Goal: Task Accomplishment & Management: Manage account settings

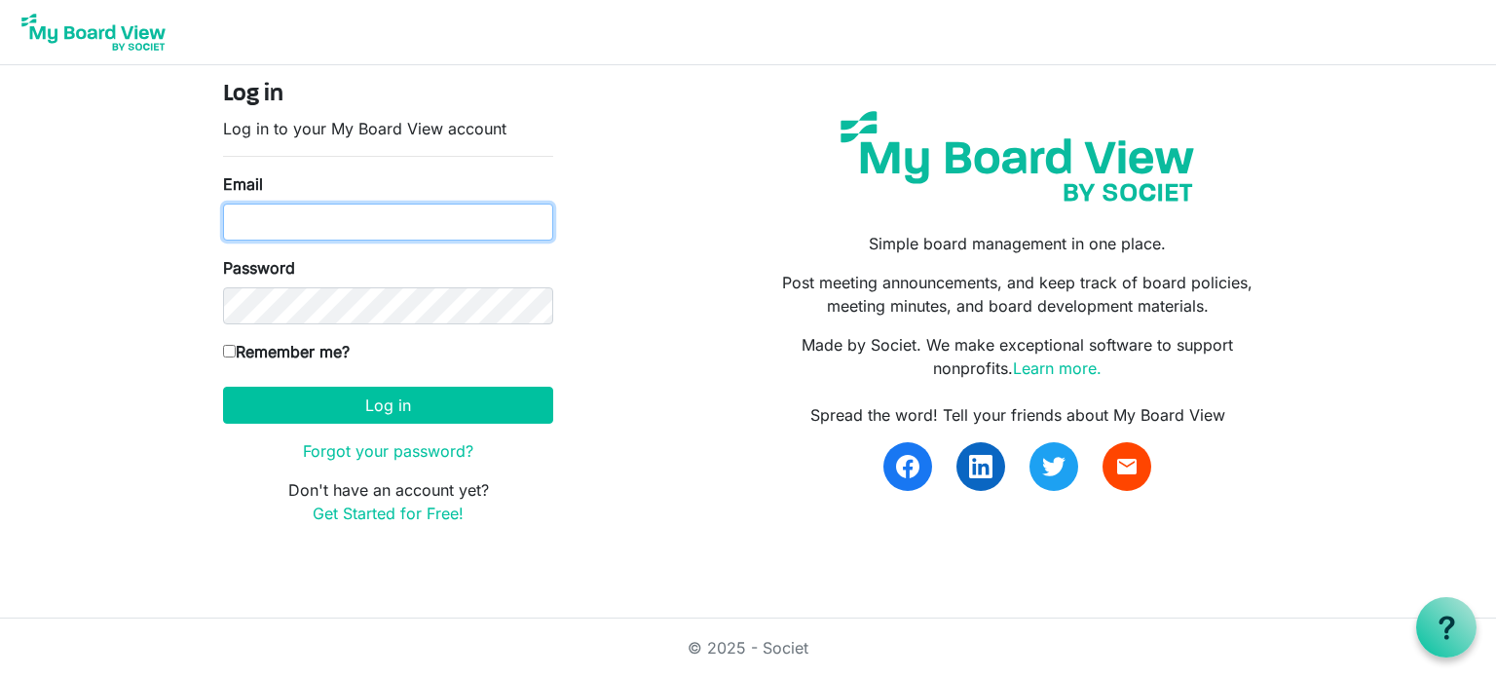
click at [390, 218] on input "Email" at bounding box center [388, 222] width 330 height 37
type input "margo@margolong.com"
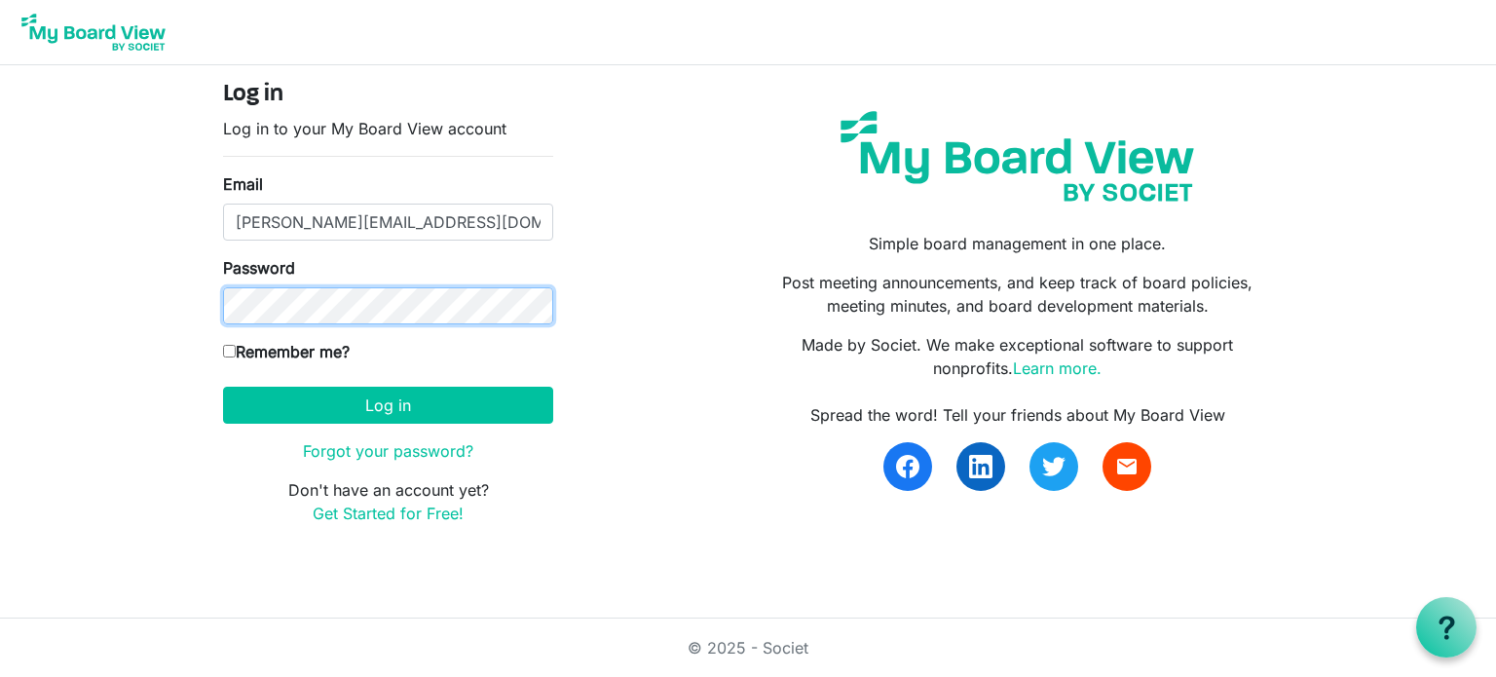
click at [223, 387] on button "Log in" at bounding box center [388, 405] width 330 height 37
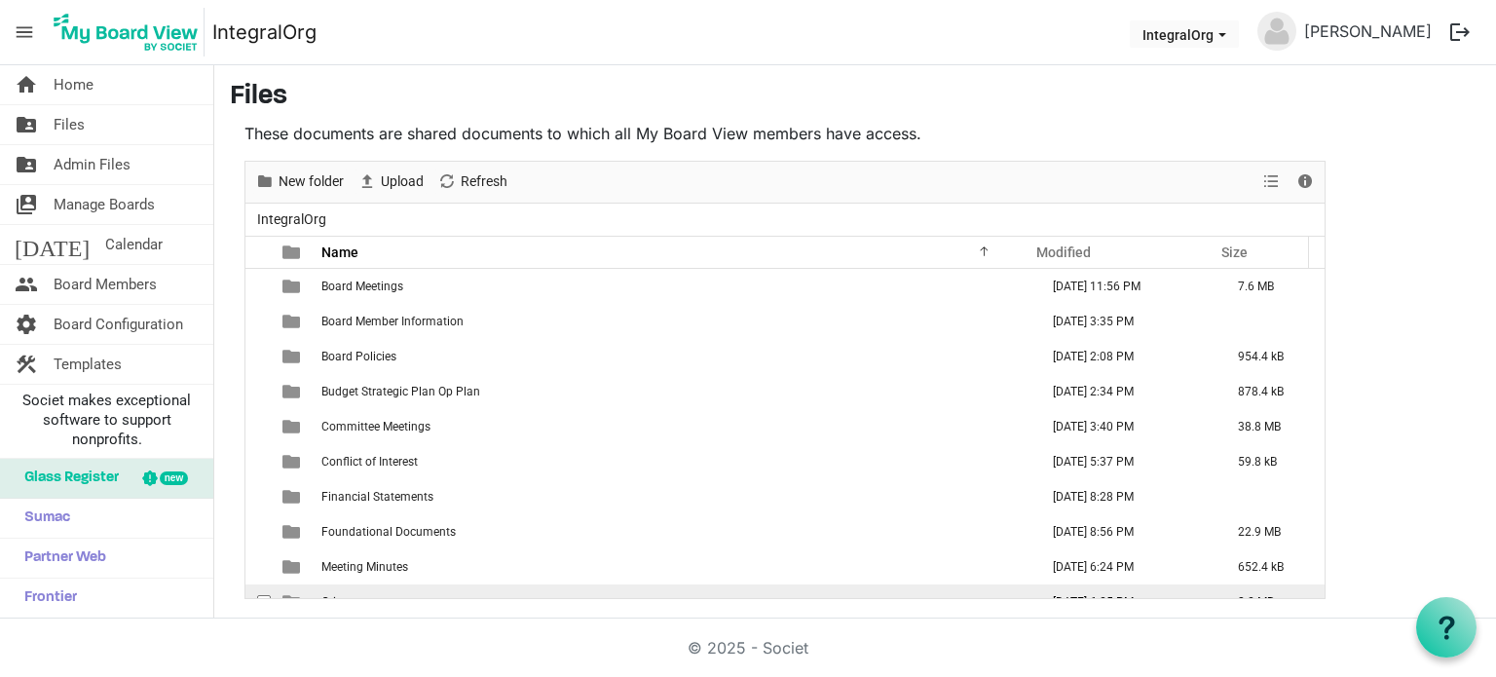
scroll to position [20, 0]
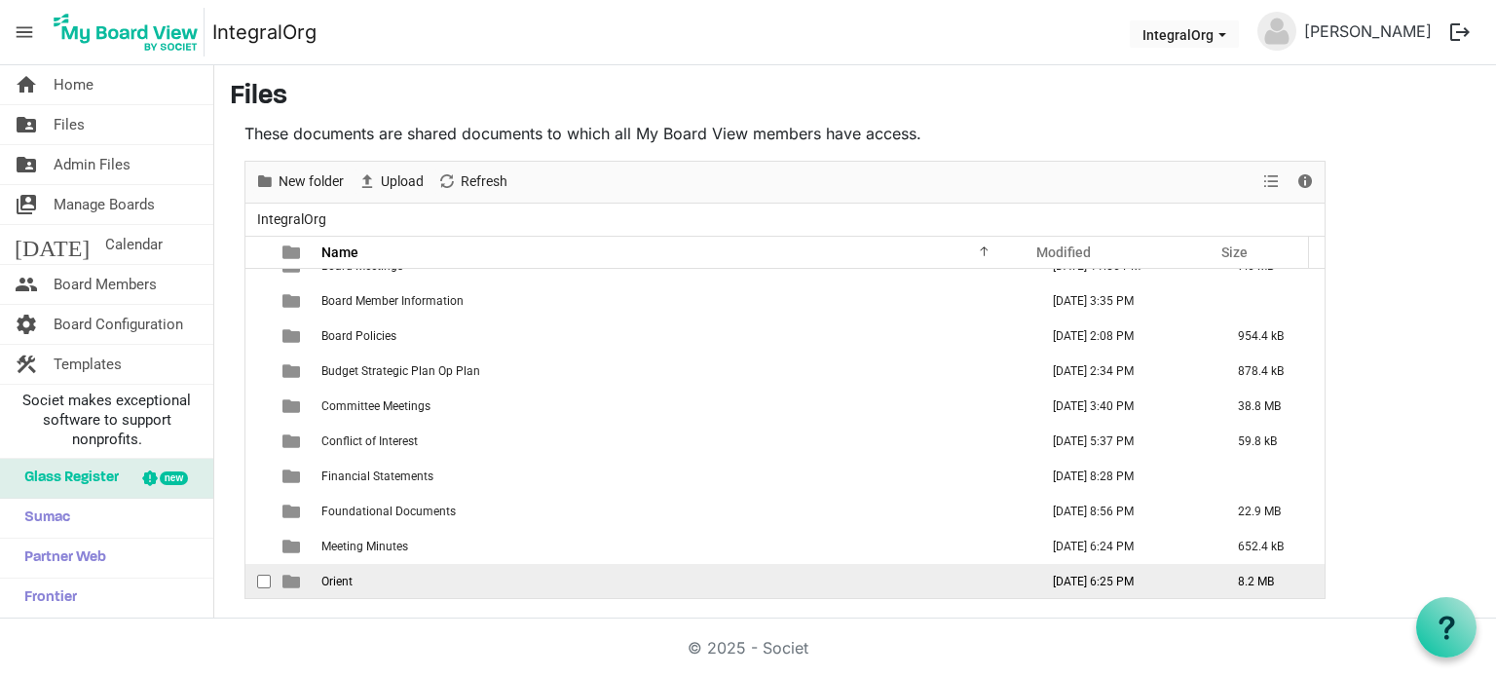
click at [387, 566] on td "Orient" at bounding box center [674, 581] width 717 height 35
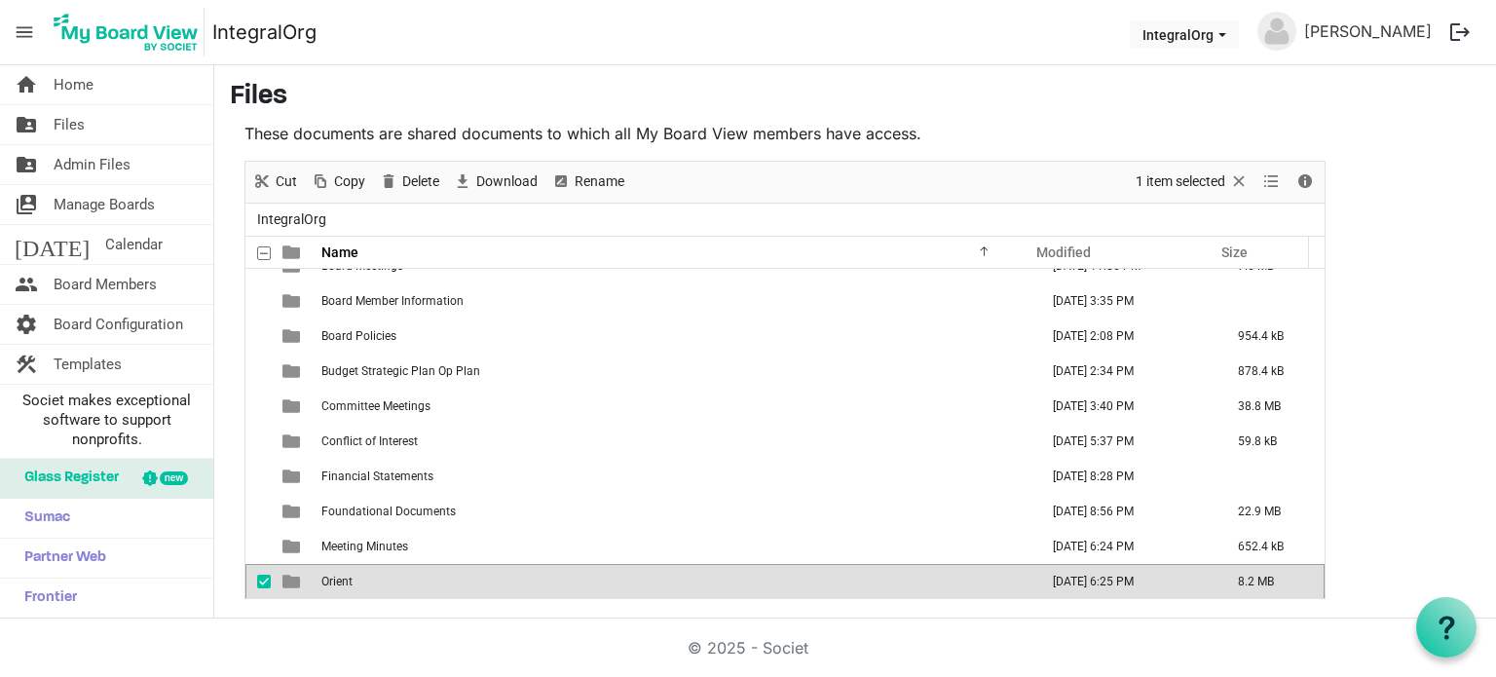
click at [382, 579] on td "Orient" at bounding box center [674, 581] width 717 height 35
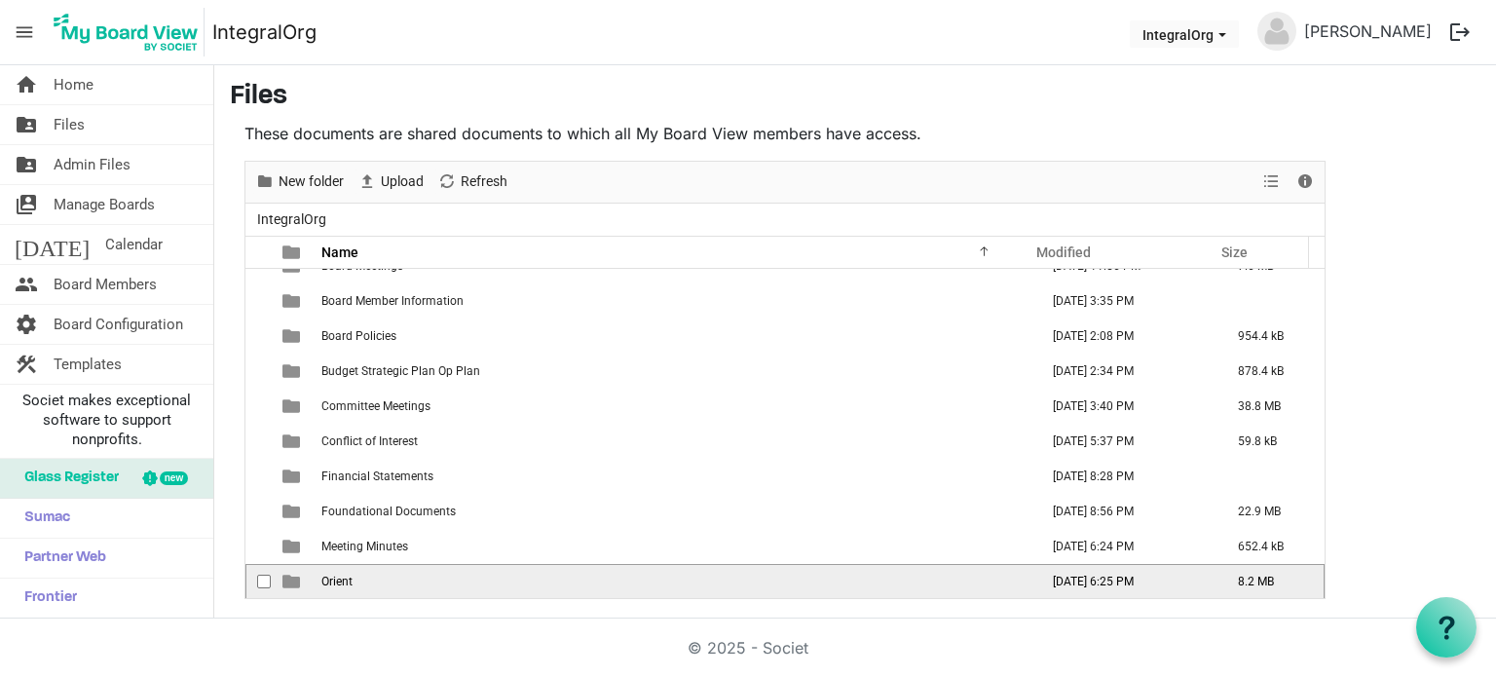
click at [382, 579] on td "Orient" at bounding box center [674, 581] width 717 height 35
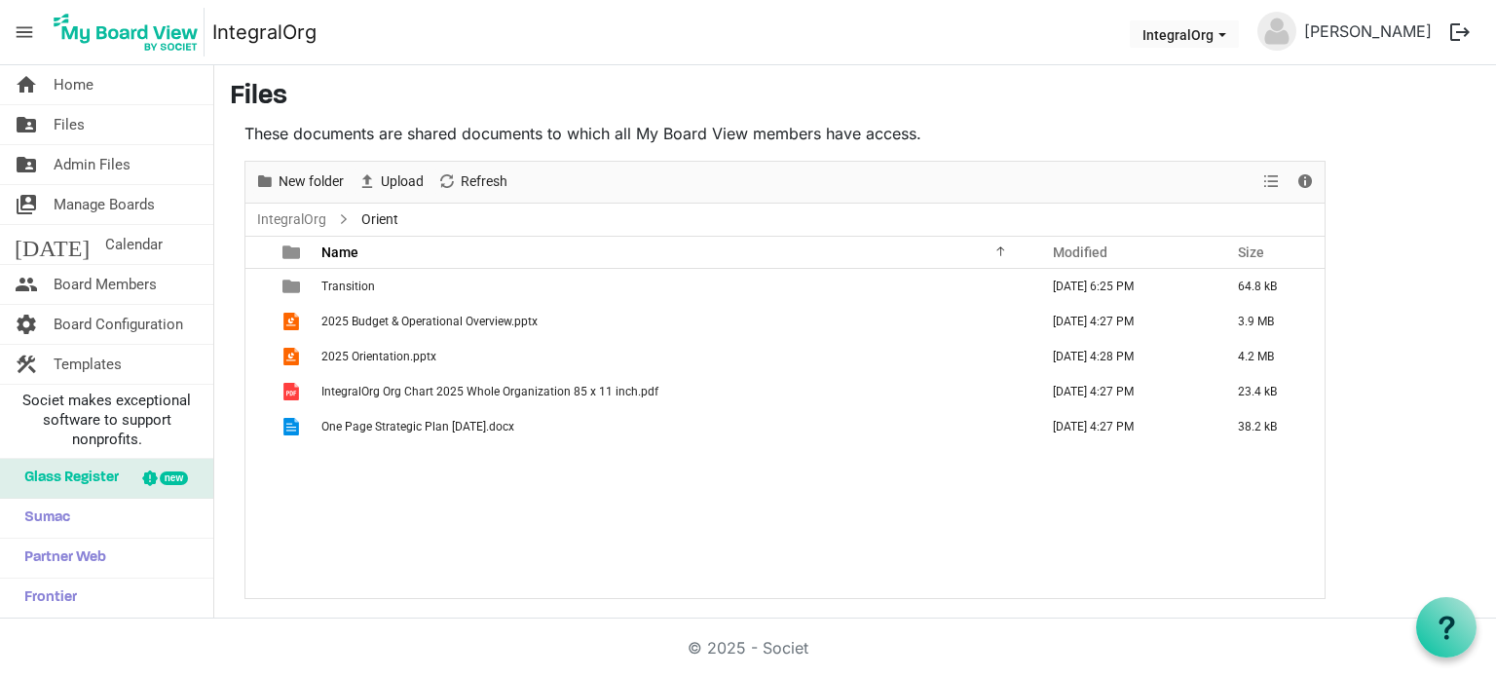
scroll to position [0, 0]
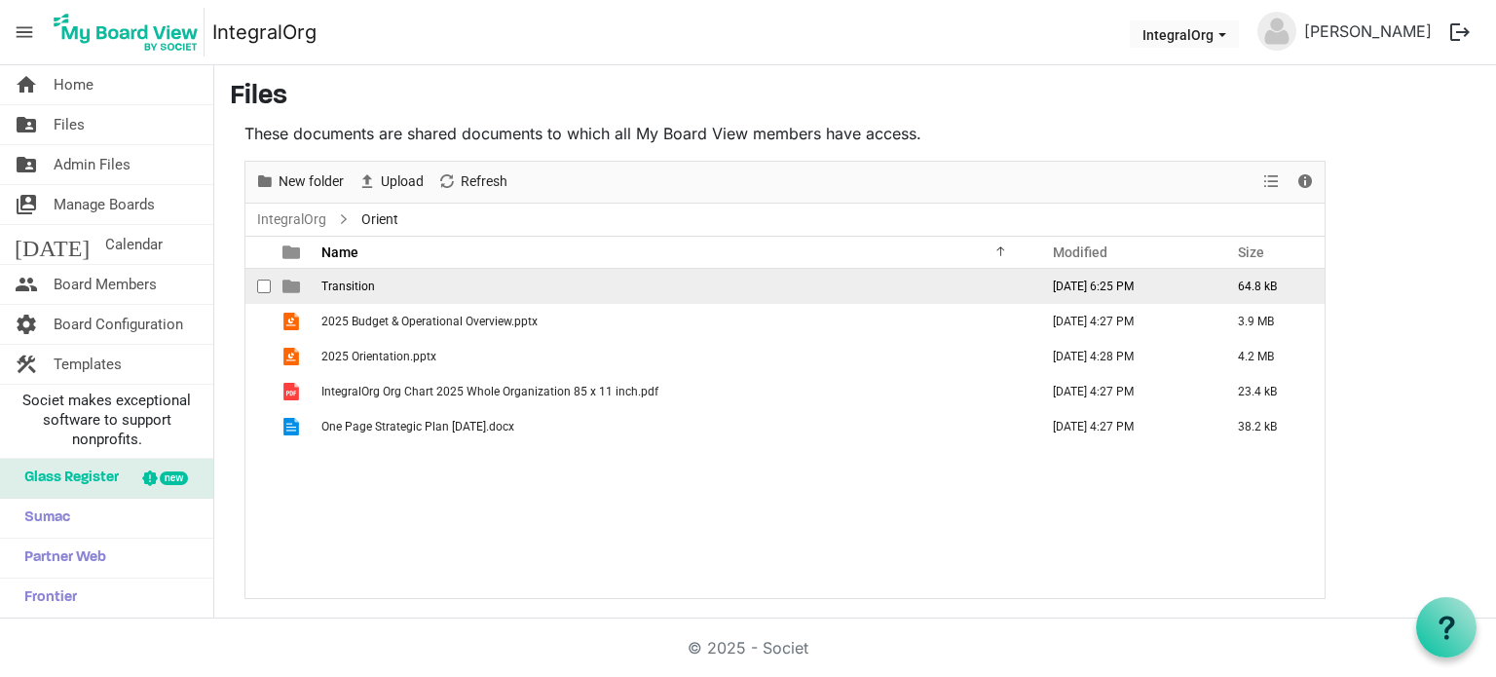
click at [265, 289] on span "checkbox" at bounding box center [264, 287] width 14 height 14
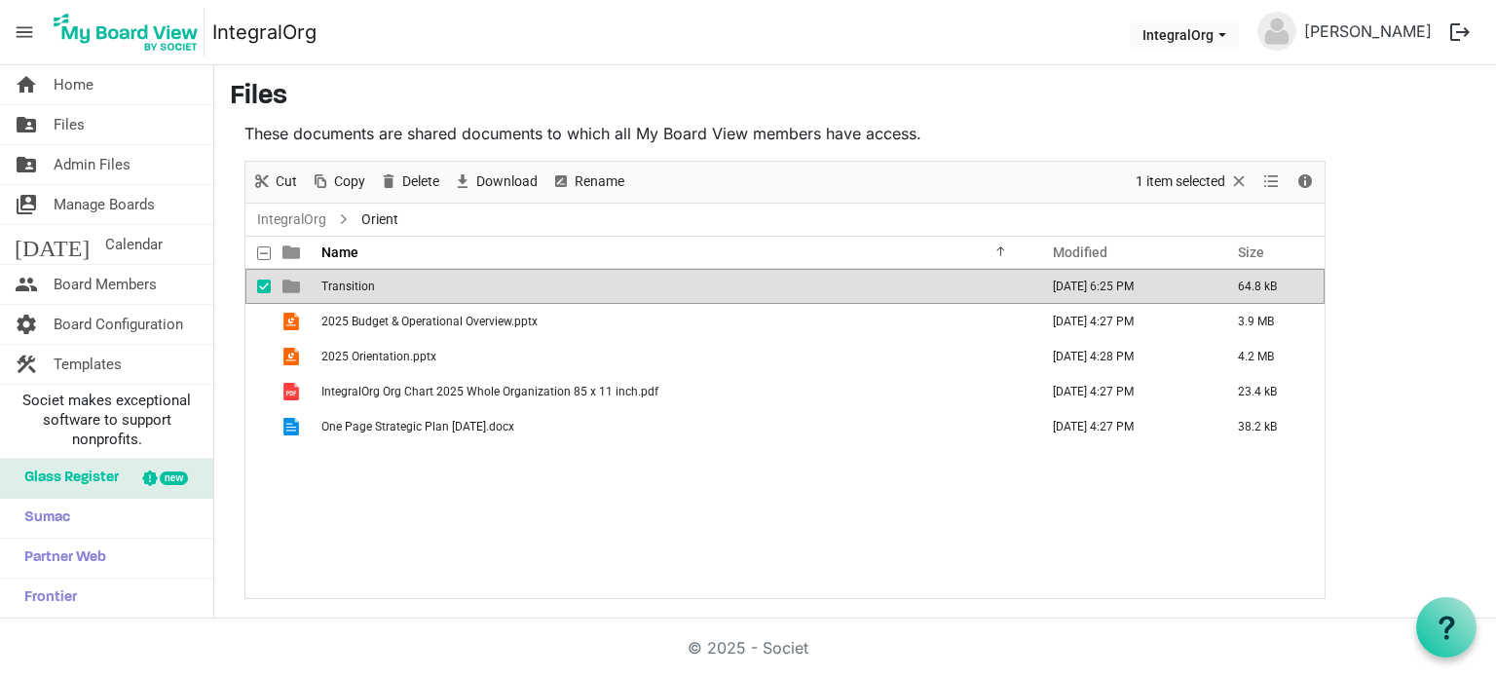
click at [361, 281] on span "Transition" at bounding box center [348, 287] width 54 height 14
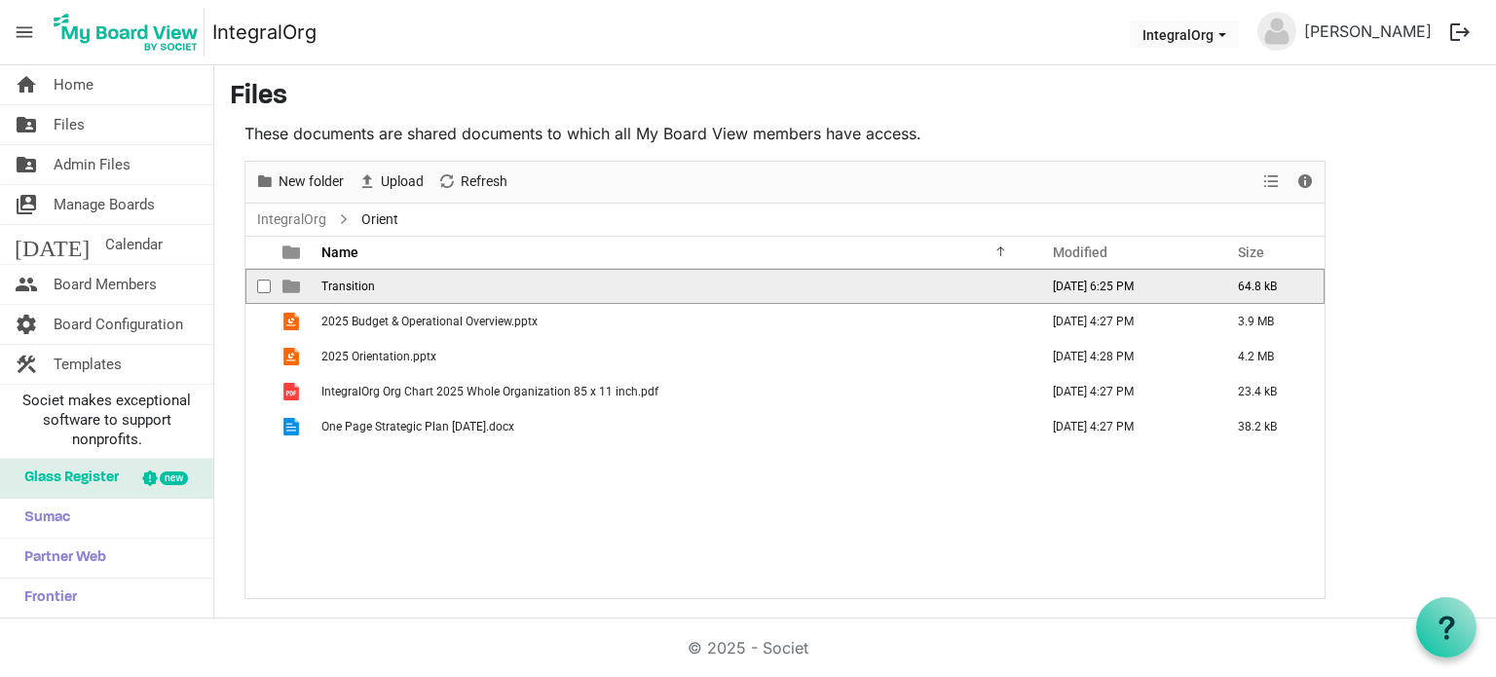
click at [335, 282] on span "Transition" at bounding box center [348, 287] width 54 height 14
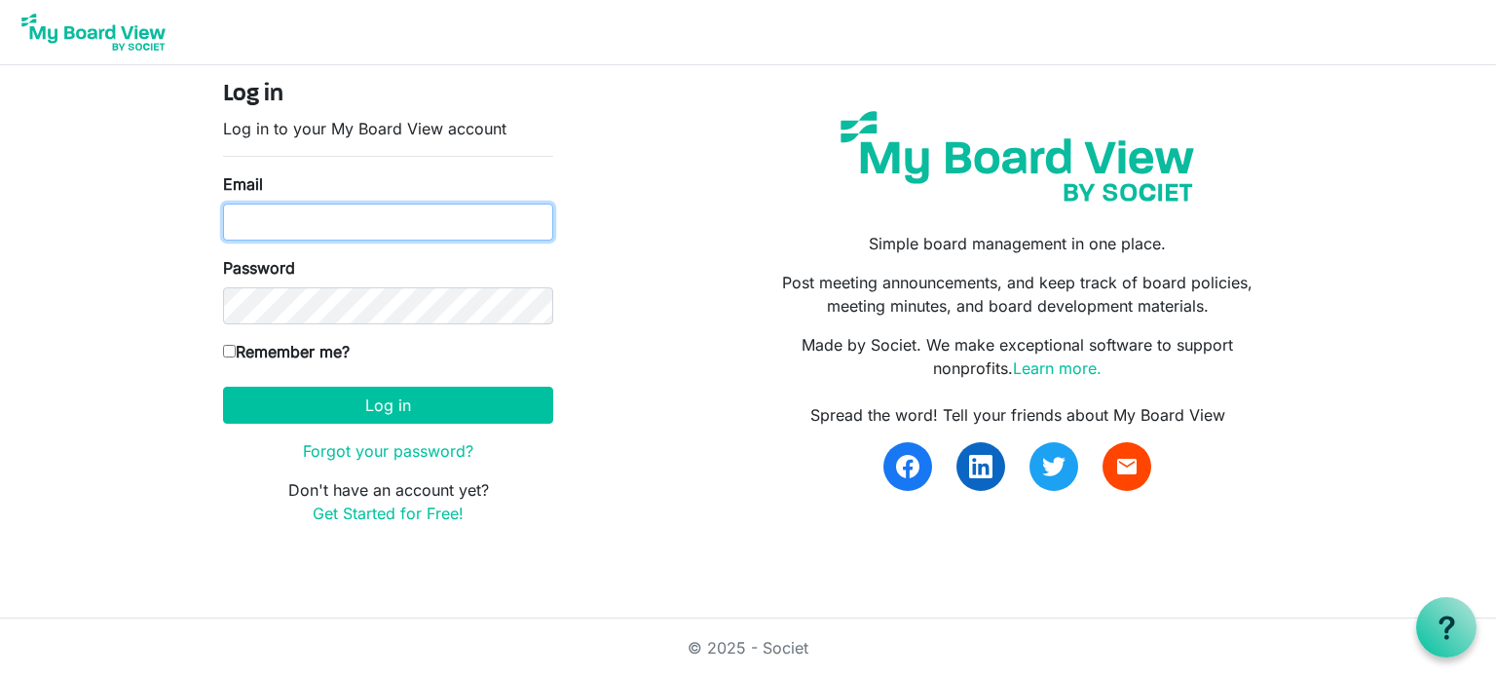
click at [288, 212] on input "Email" at bounding box center [388, 222] width 330 height 37
type input "[PERSON_NAME][EMAIL_ADDRESS][DOMAIN_NAME]"
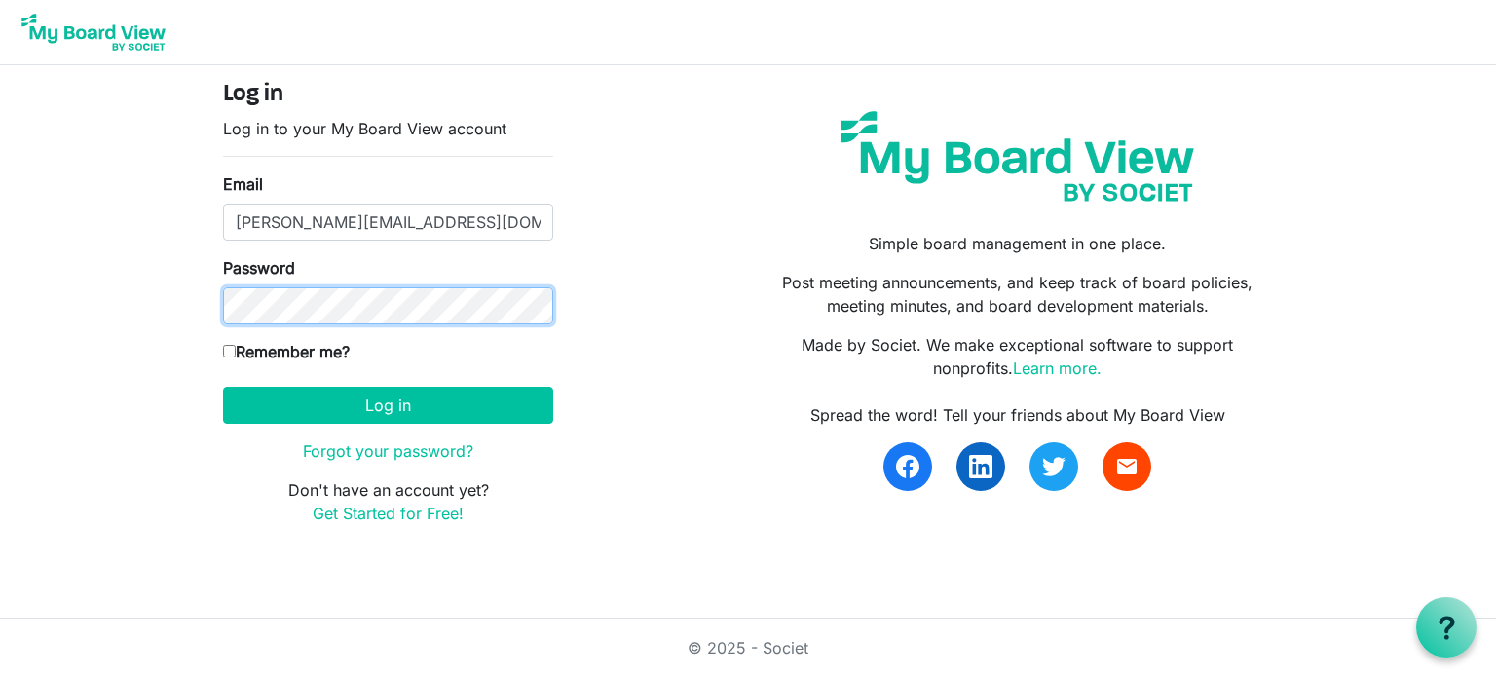
click at [223, 387] on button "Log in" at bounding box center [388, 405] width 330 height 37
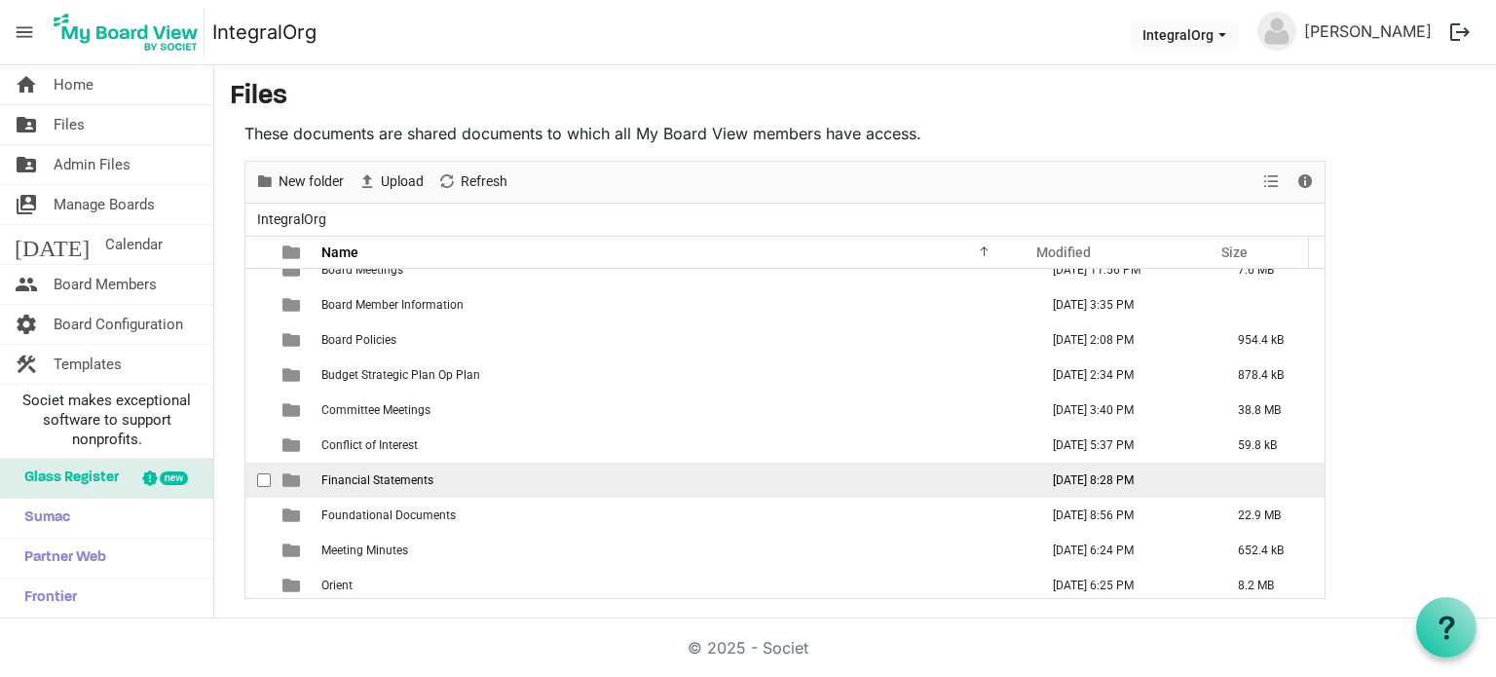
scroll to position [20, 0]
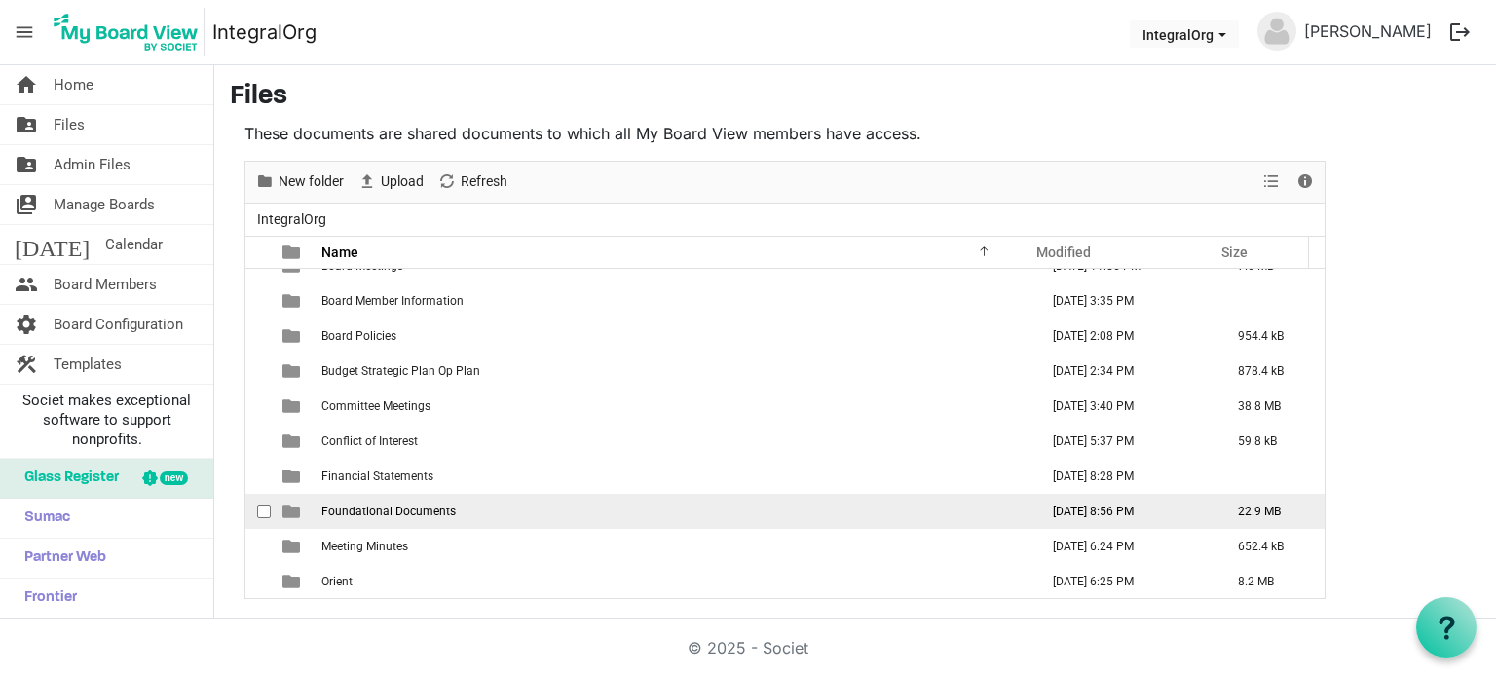
click at [464, 502] on td "Foundational Documents" at bounding box center [674, 511] width 717 height 35
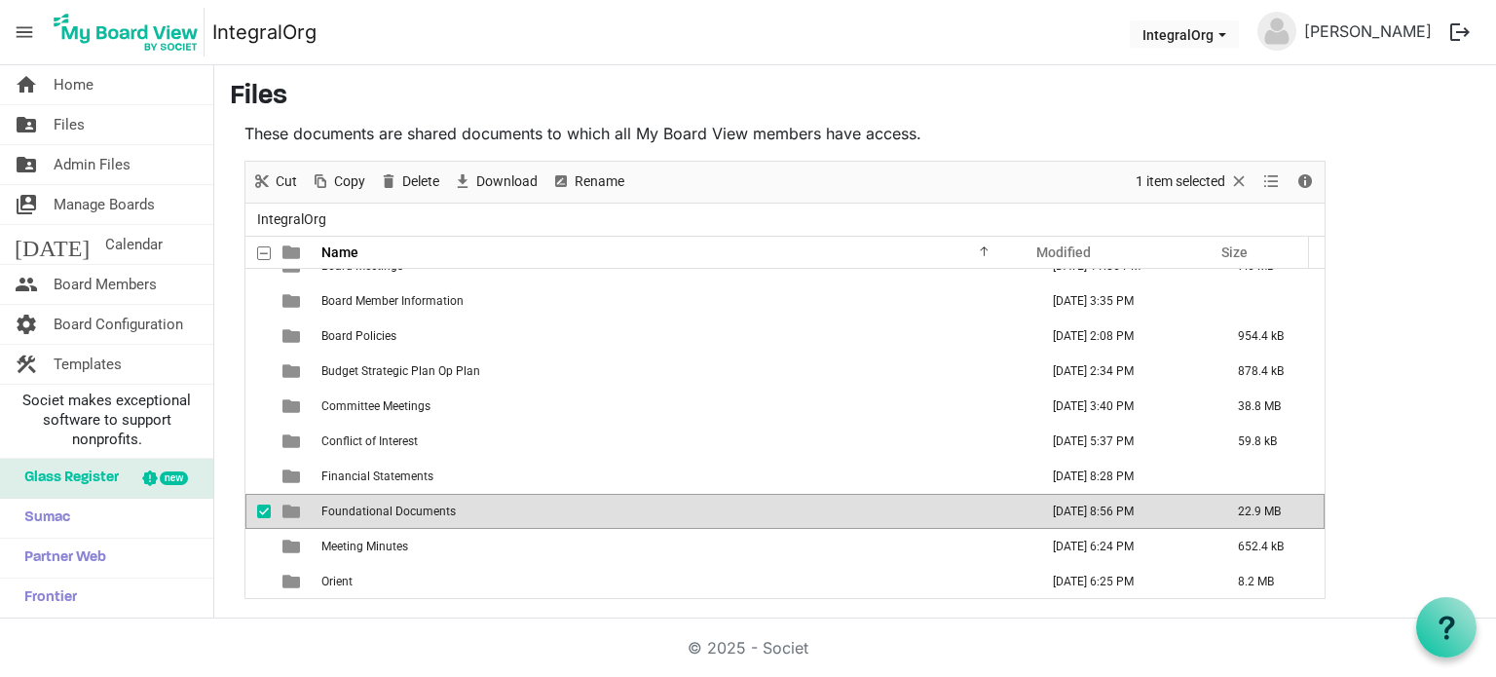
click at [464, 502] on td "Foundational Documents" at bounding box center [674, 511] width 717 height 35
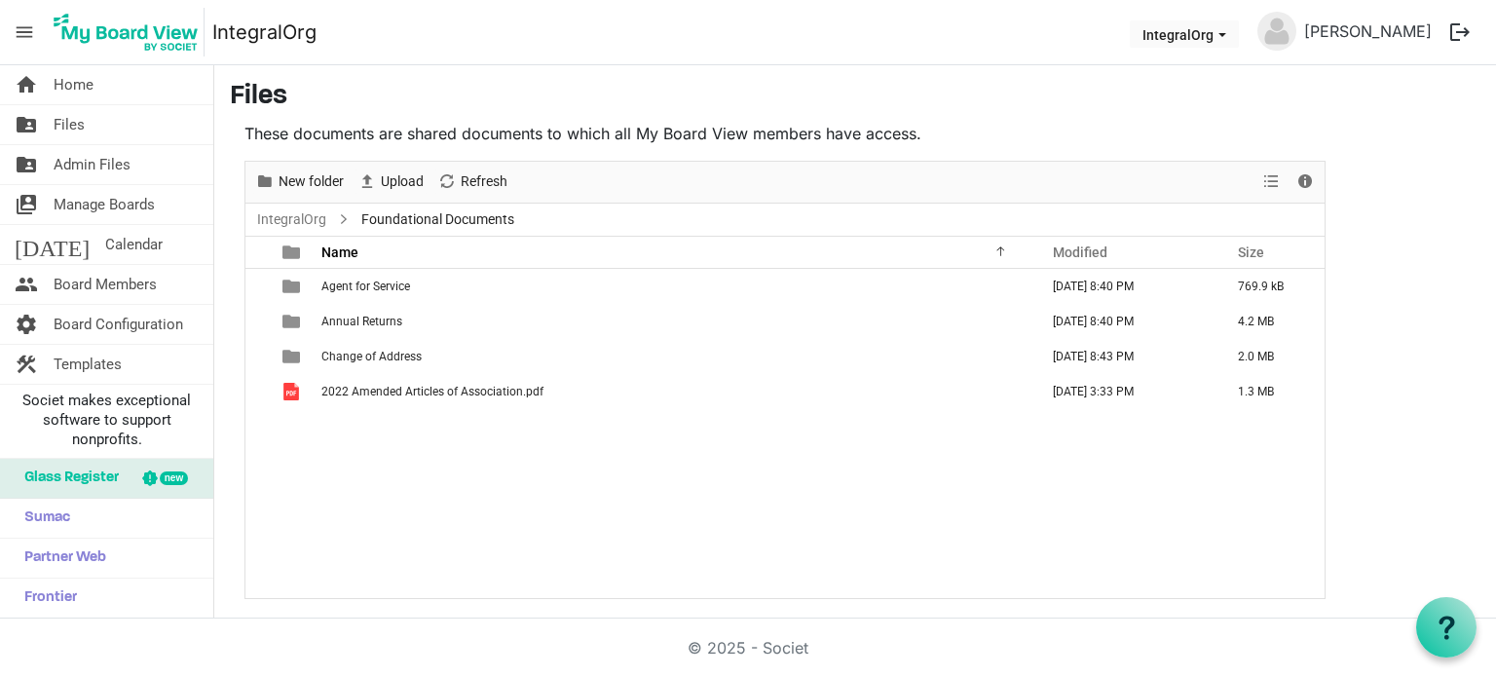
scroll to position [0, 0]
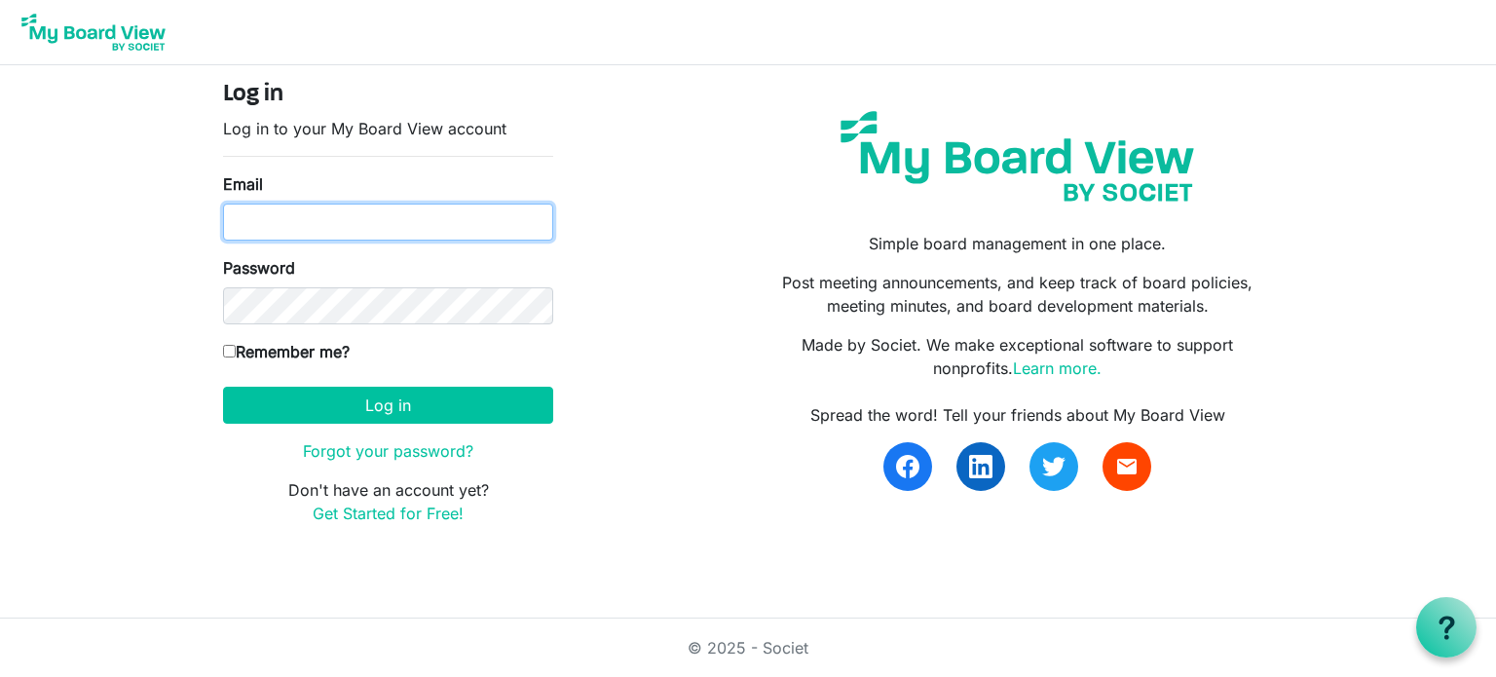
click at [381, 221] on input "Email" at bounding box center [388, 222] width 330 height 37
type input "margo@margolong.com"
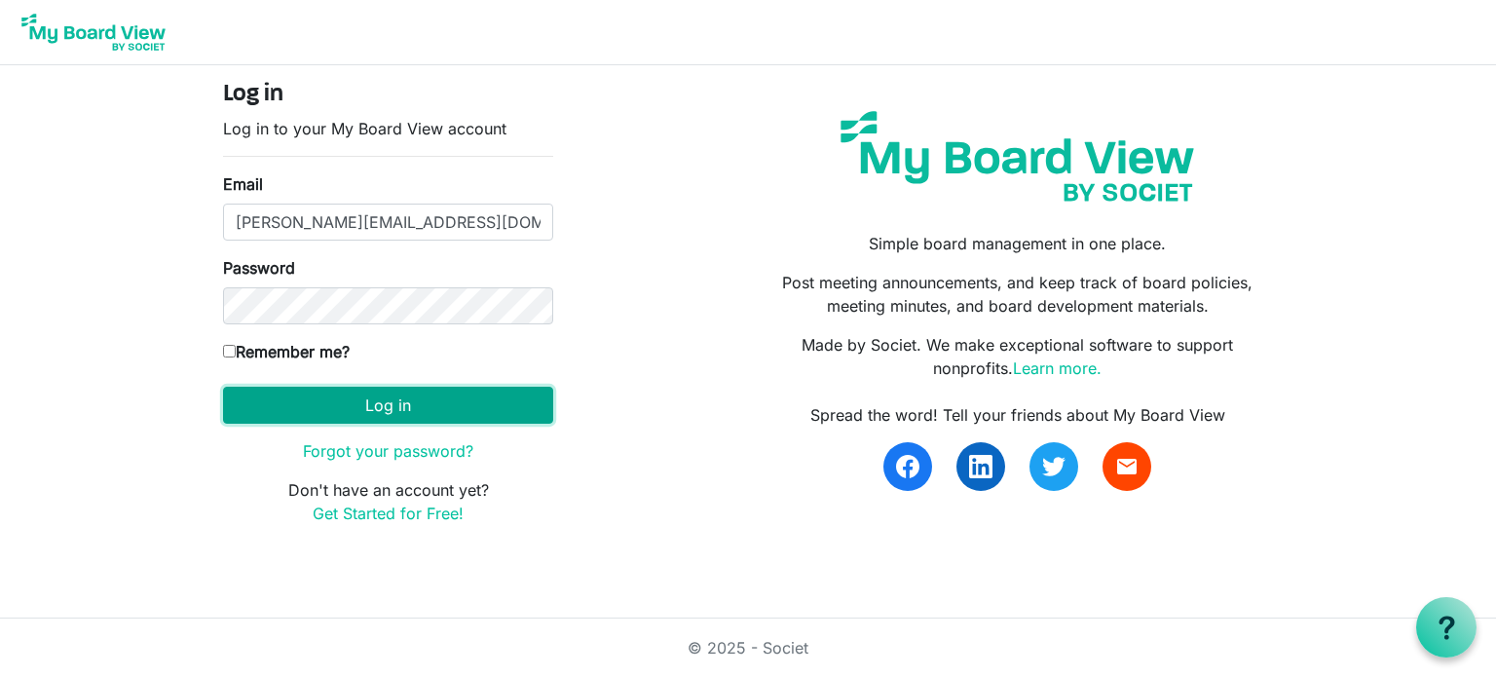
click at [439, 412] on button "Log in" at bounding box center [388, 405] width 330 height 37
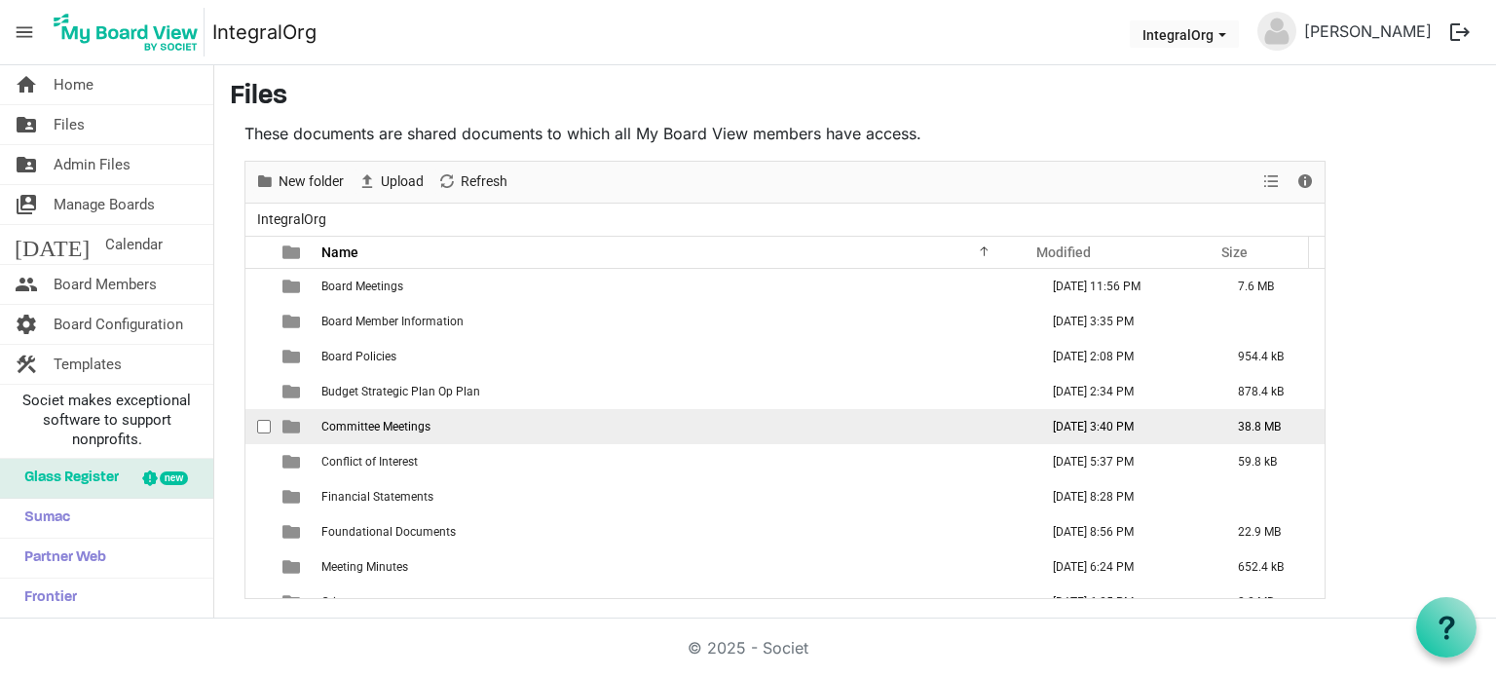
scroll to position [20, 0]
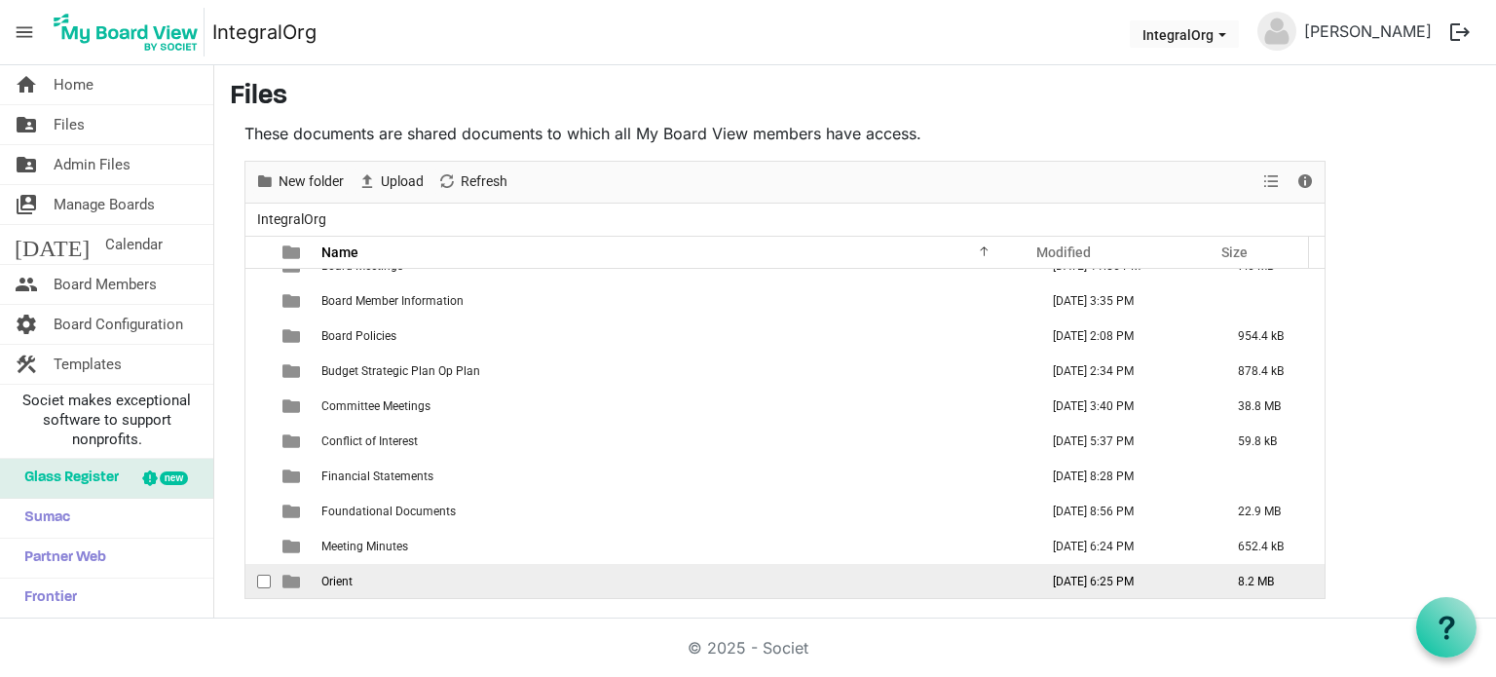
click at [342, 575] on span "Orient" at bounding box center [336, 582] width 31 height 14
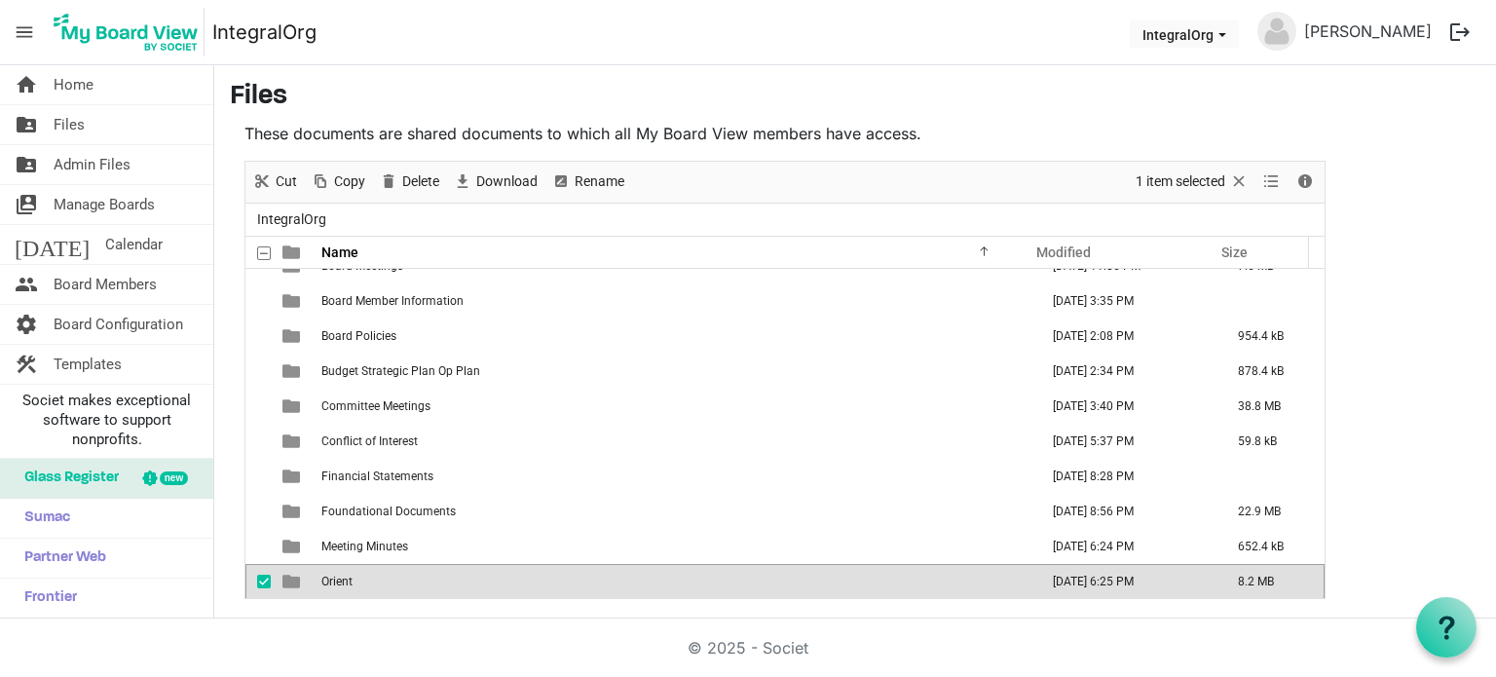
click at [342, 575] on span "Orient" at bounding box center [336, 582] width 31 height 14
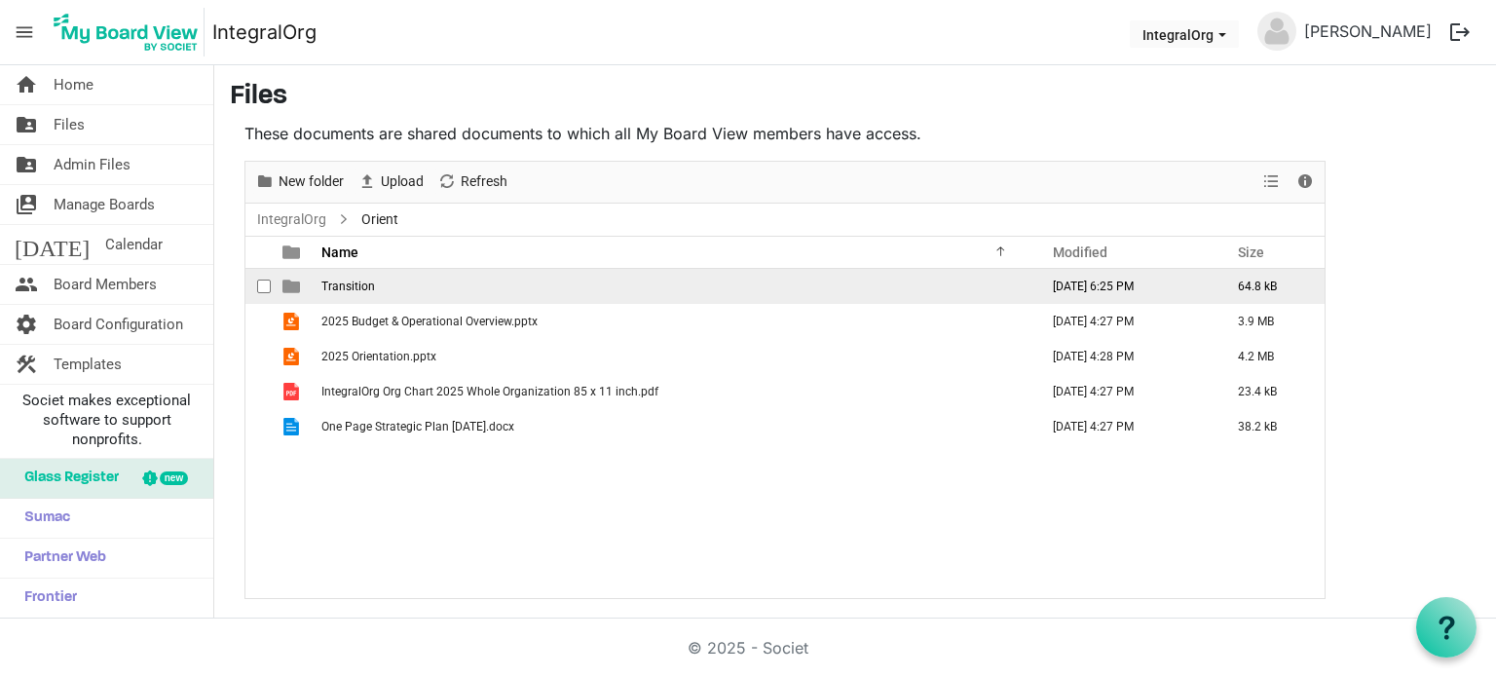
click at [263, 280] on span "checkbox" at bounding box center [264, 287] width 14 height 14
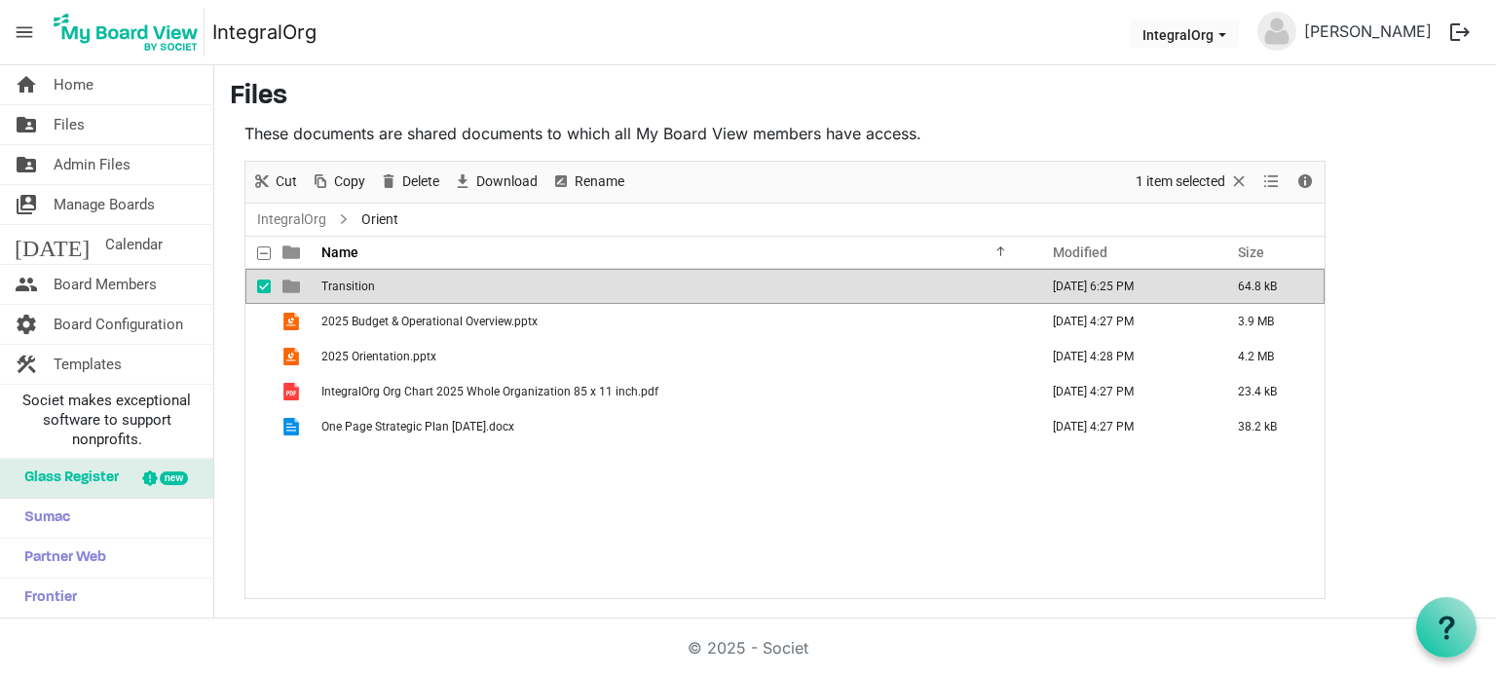
click at [402, 288] on td "Transition" at bounding box center [674, 286] width 717 height 35
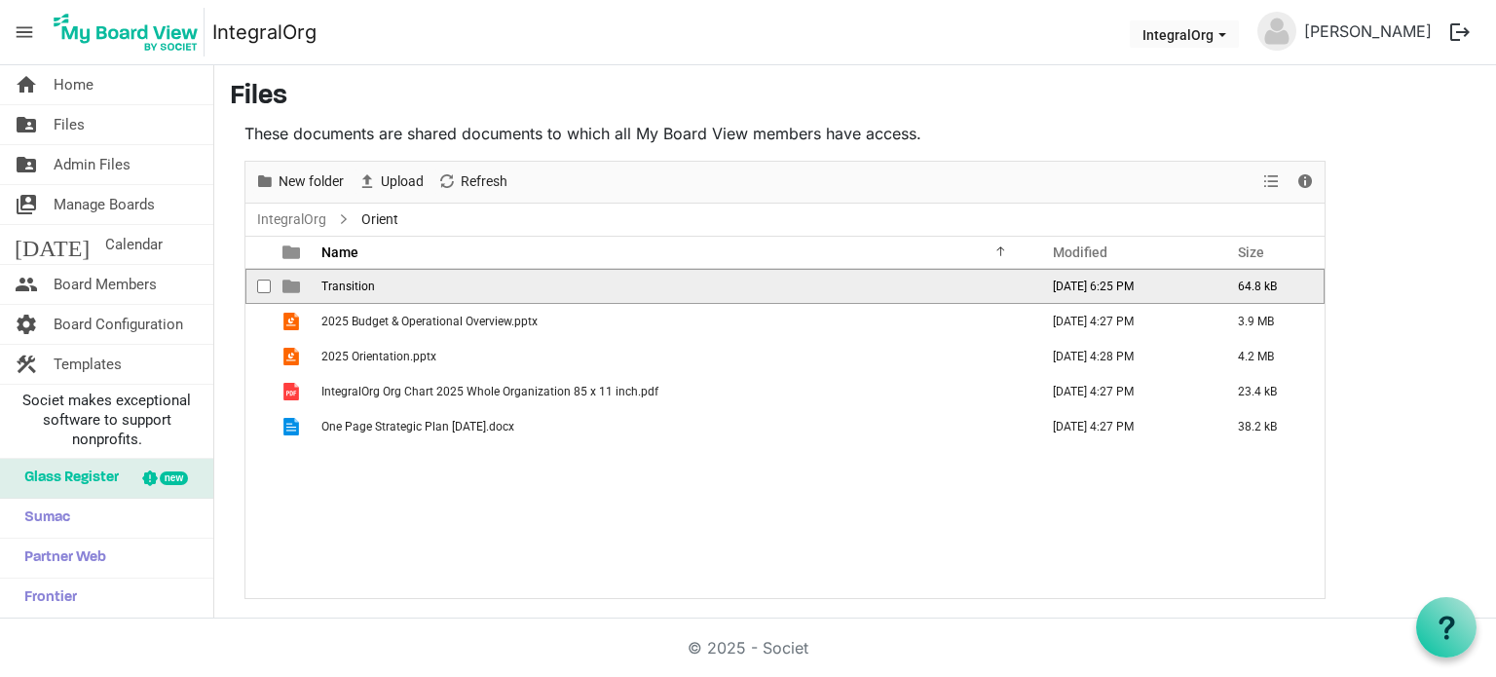
click at [402, 288] on td "Transition" at bounding box center [674, 286] width 717 height 35
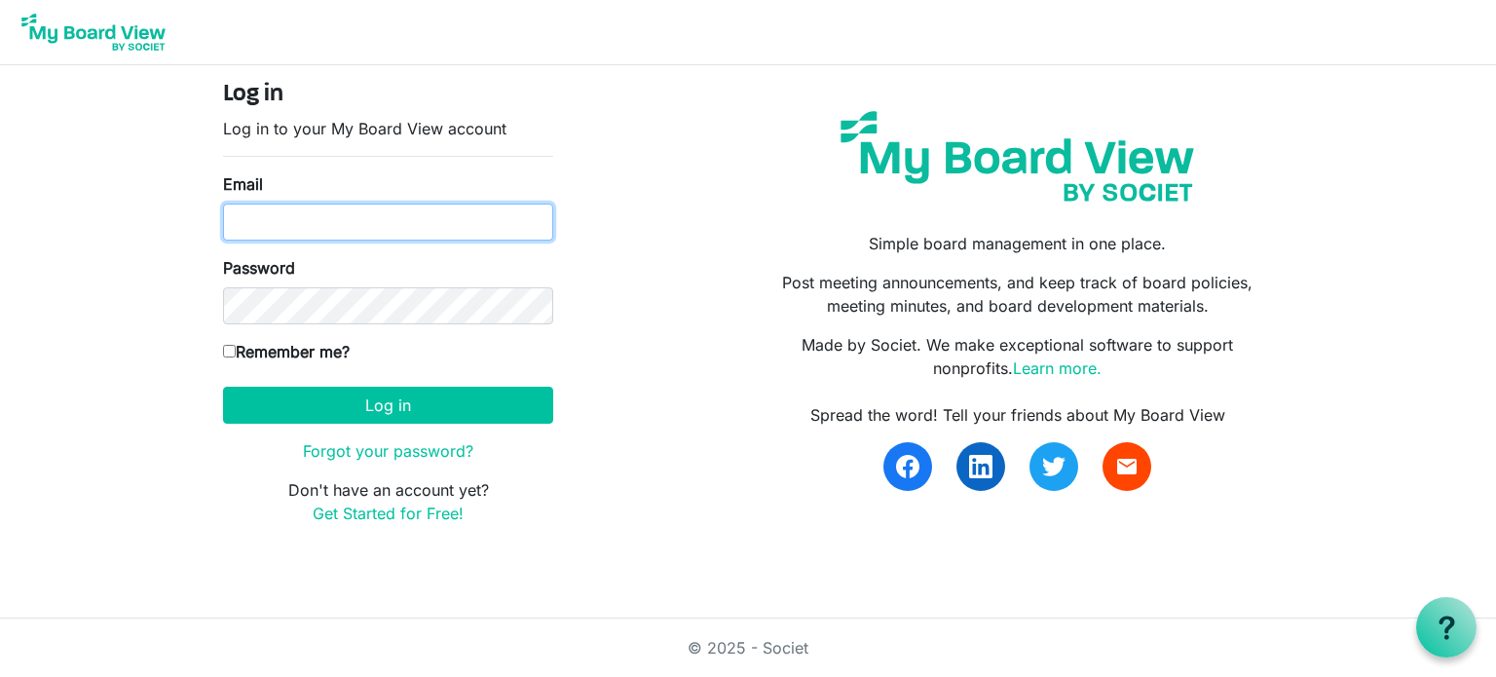
click at [460, 229] on input "Email" at bounding box center [388, 222] width 330 height 37
type input "[PERSON_NAME][EMAIL_ADDRESS][DOMAIN_NAME]"
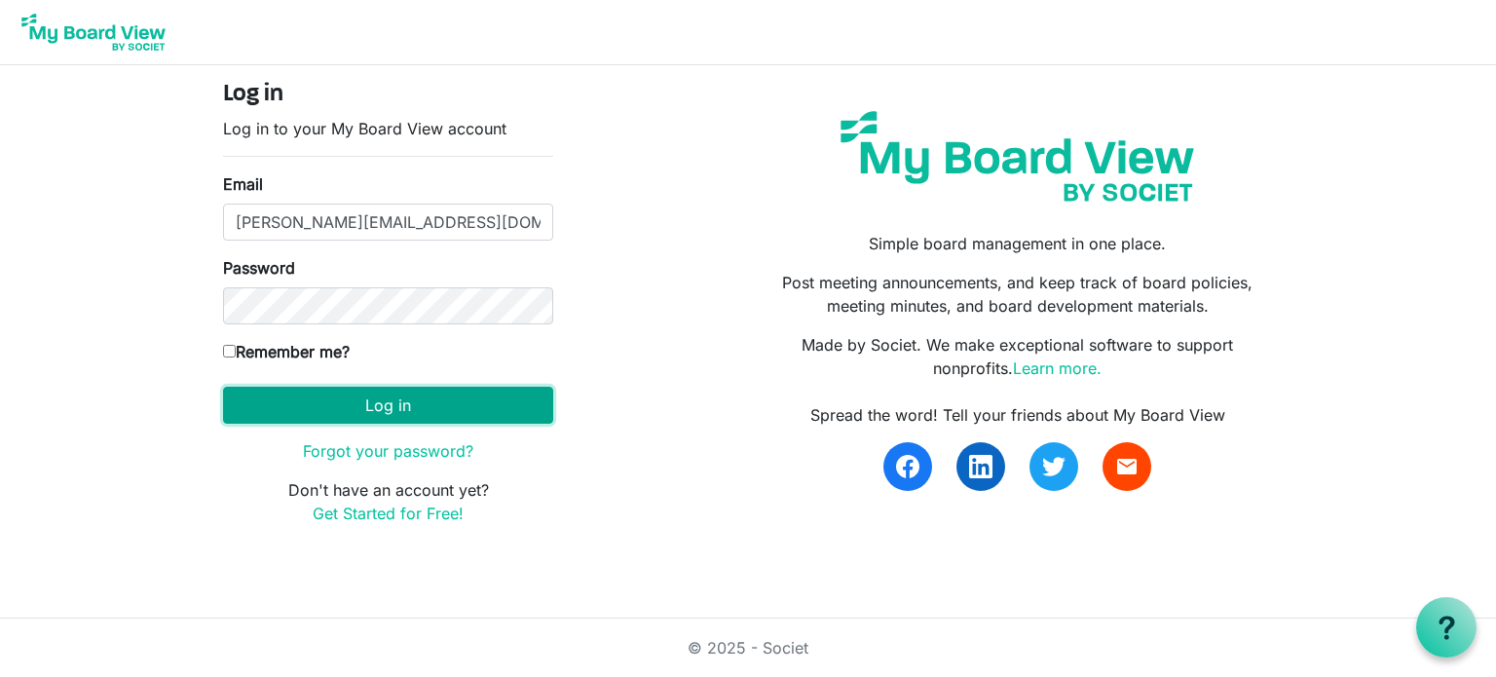
click at [431, 407] on button "Log in" at bounding box center [388, 405] width 330 height 37
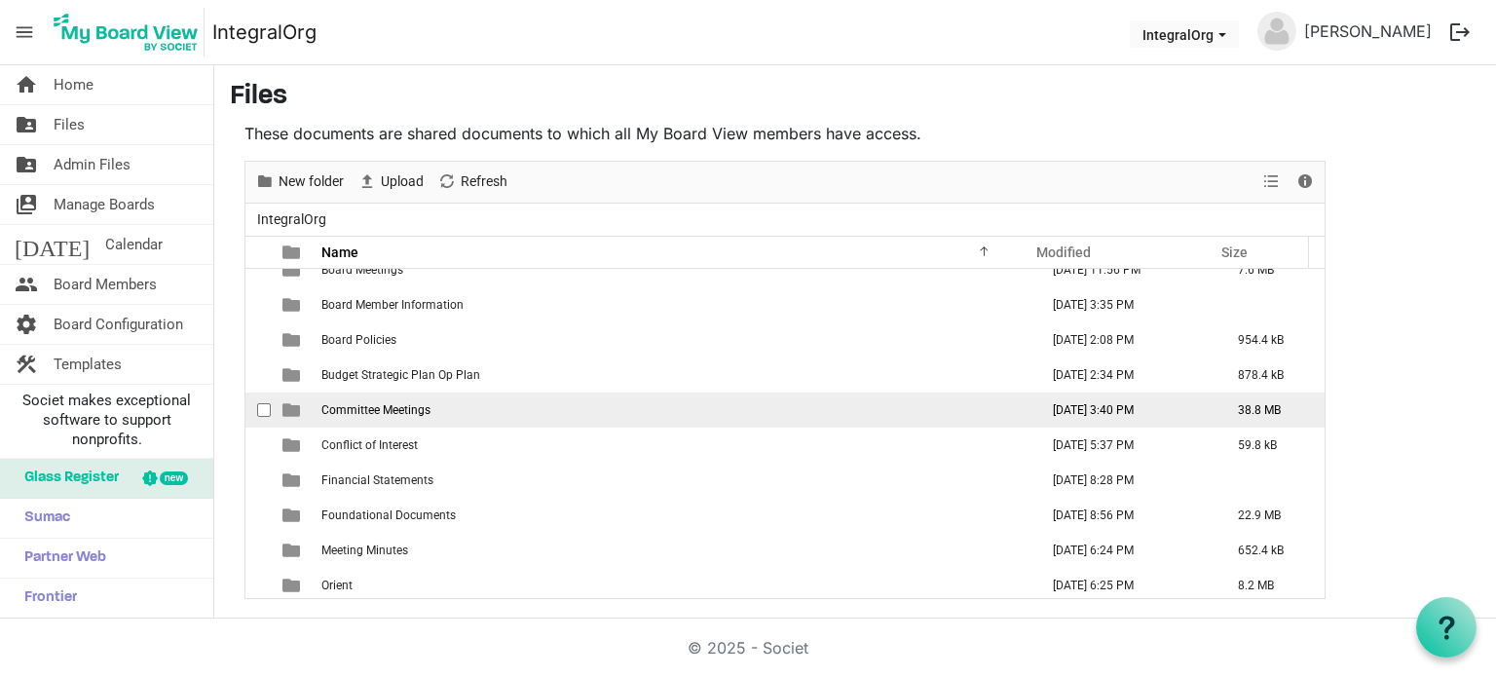
scroll to position [20, 0]
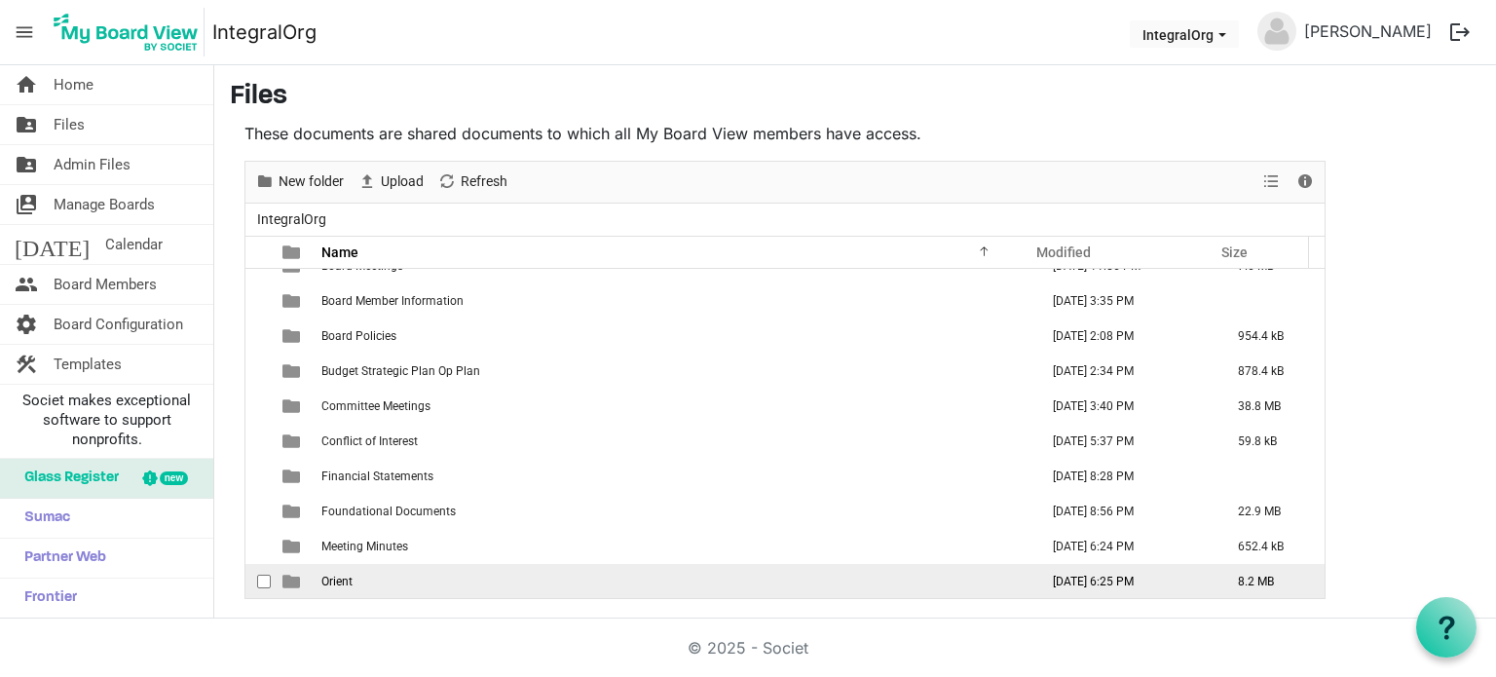
click at [326, 583] on span "Orient" at bounding box center [336, 582] width 31 height 14
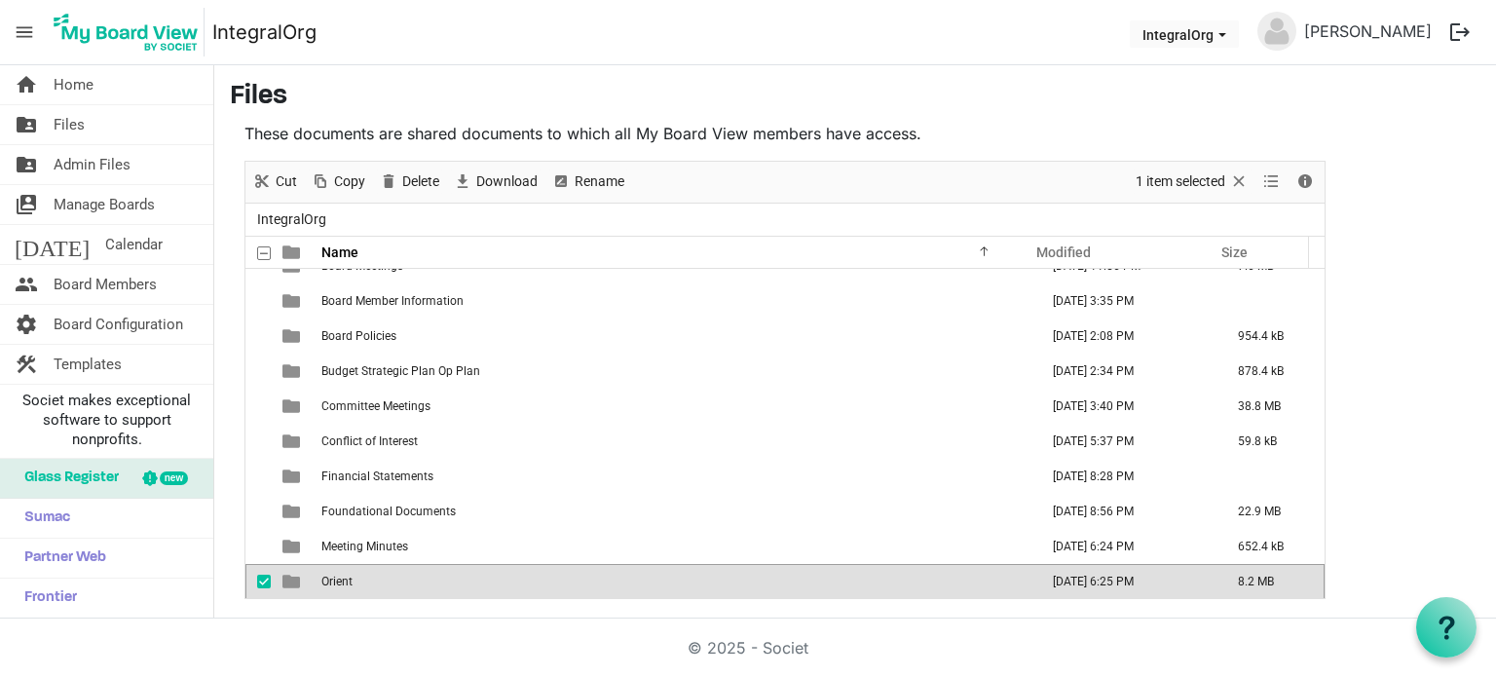
click at [326, 583] on span "Orient" at bounding box center [336, 582] width 31 height 14
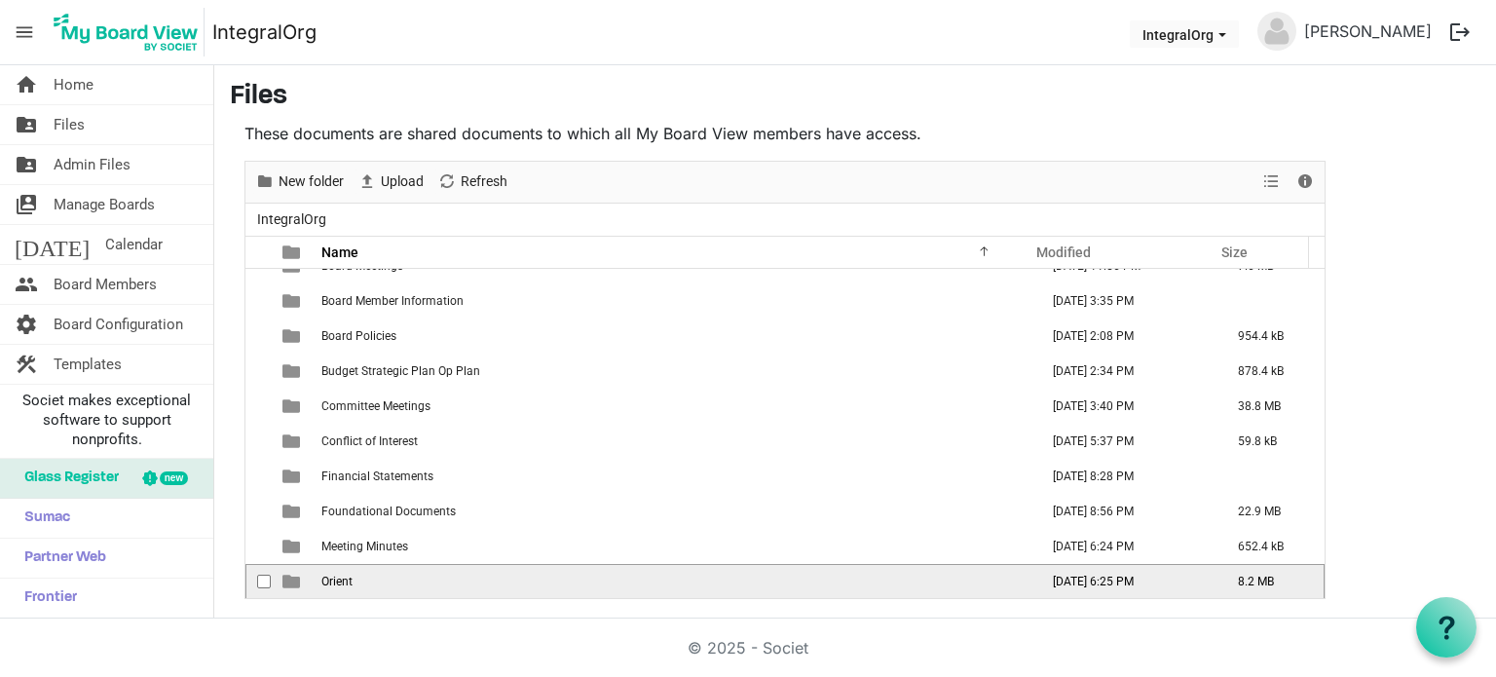
click at [326, 583] on span "Orient" at bounding box center [336, 582] width 31 height 14
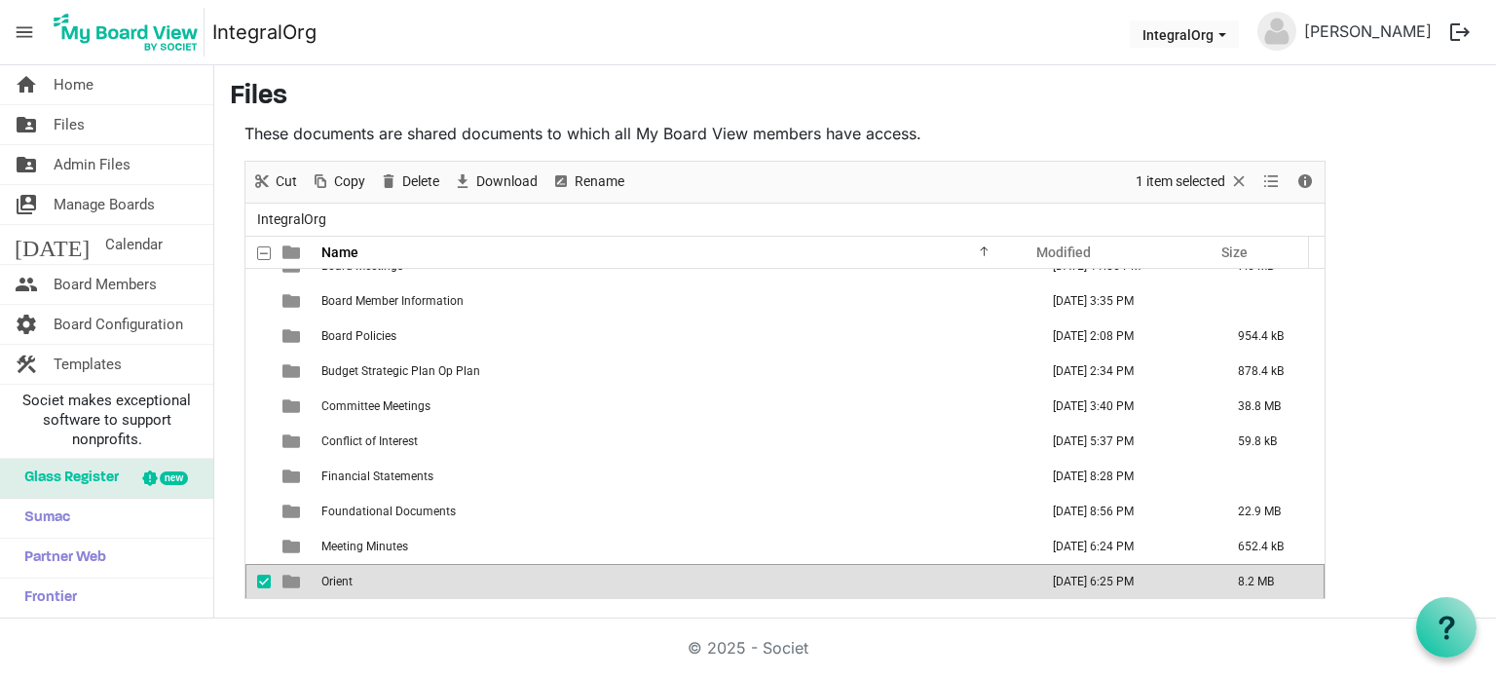
click at [326, 583] on span "Orient" at bounding box center [336, 582] width 31 height 14
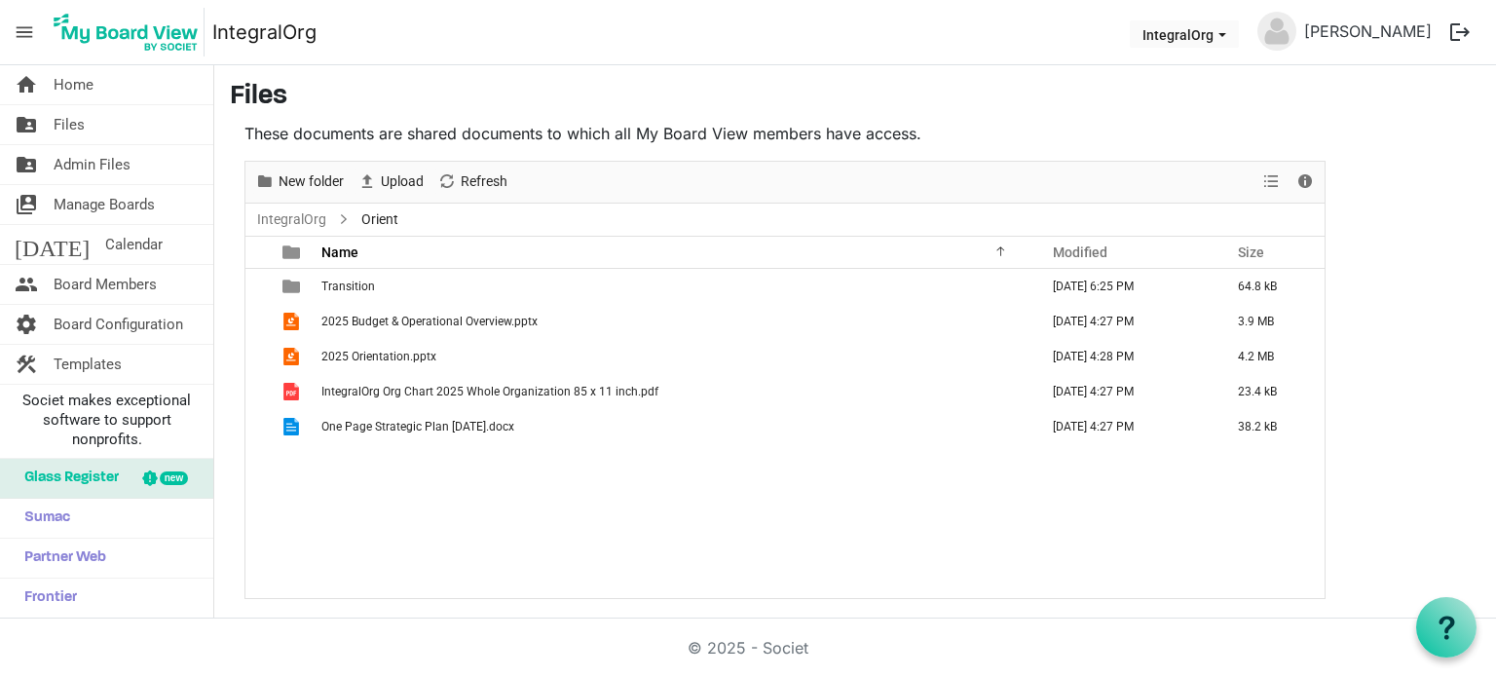
scroll to position [0, 0]
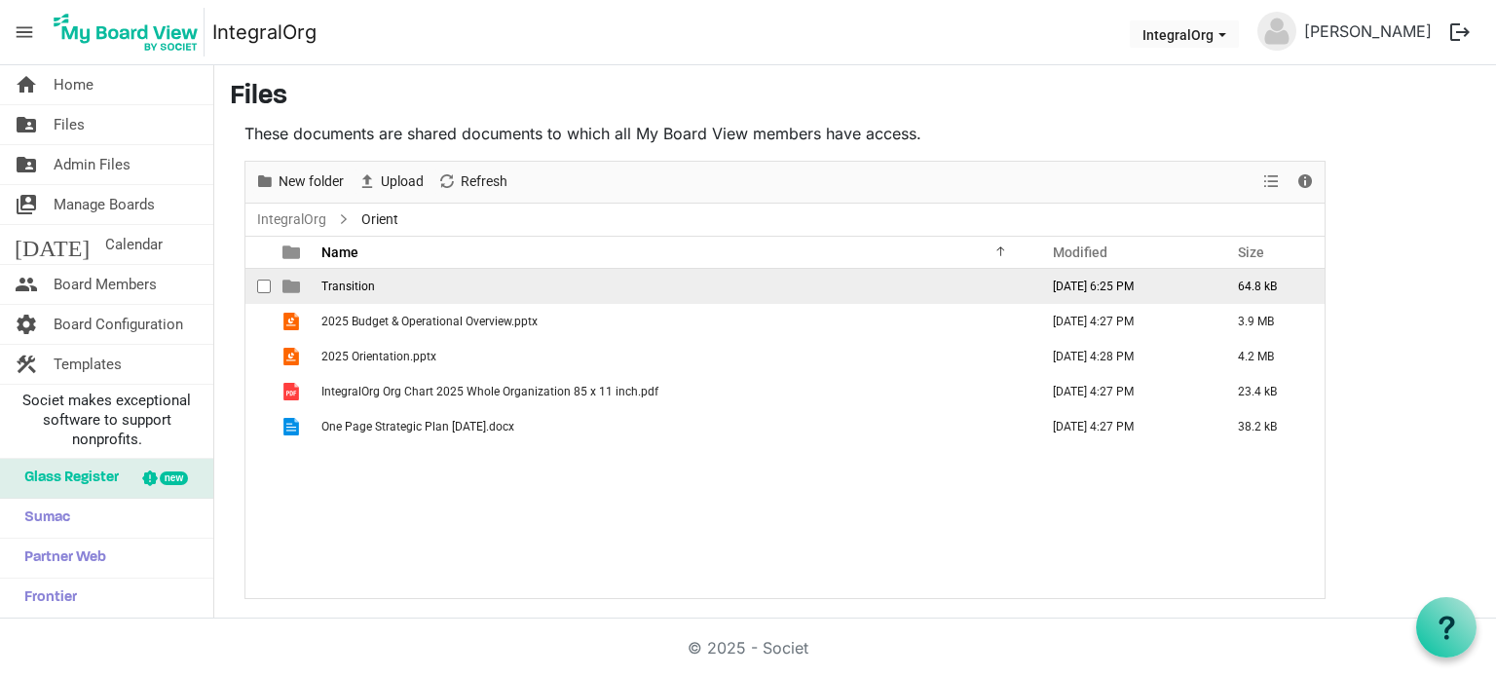
click at [265, 281] on span "checkbox" at bounding box center [264, 287] width 14 height 14
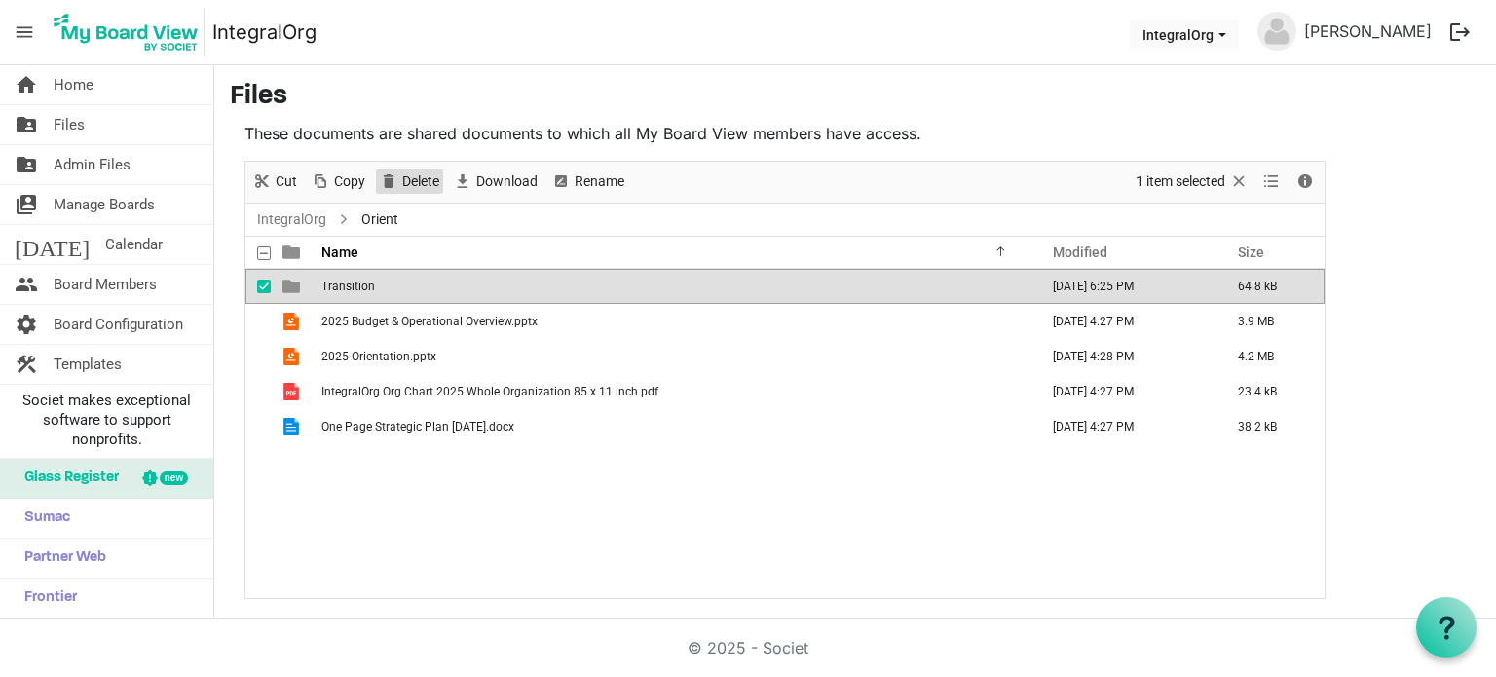
click at [394, 186] on span "Delete" at bounding box center [388, 181] width 23 height 24
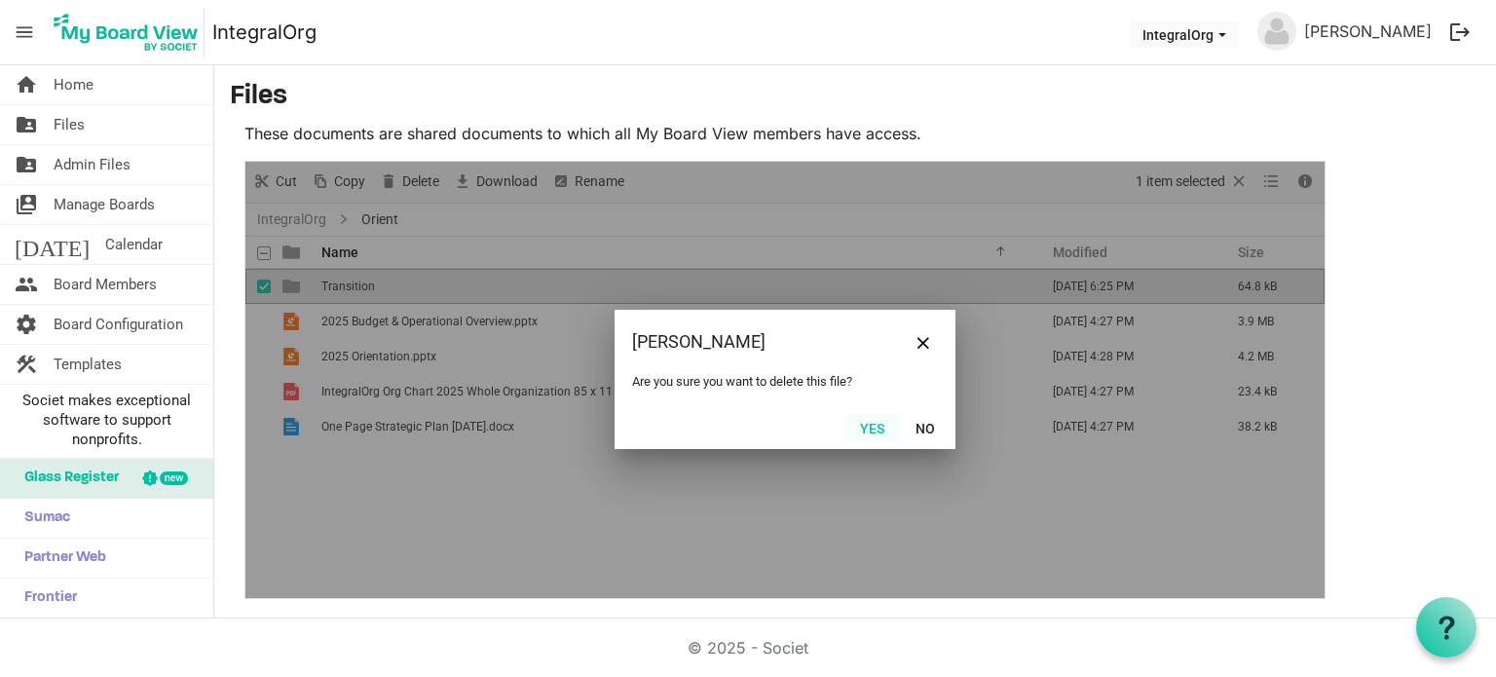
click at [888, 427] on button "Yes" at bounding box center [872, 427] width 50 height 27
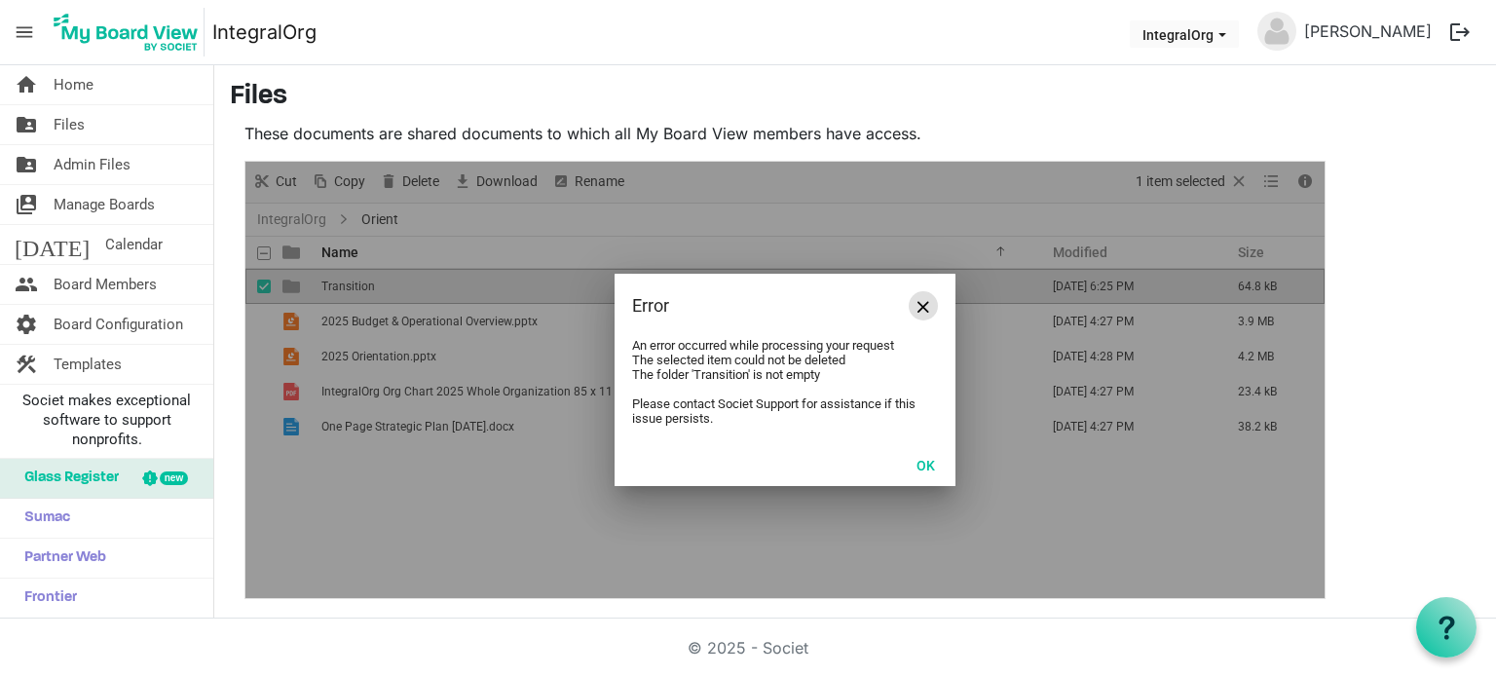
click at [934, 303] on button "Close" at bounding box center [923, 305] width 29 height 29
